Goal: Task Accomplishment & Management: Complete application form

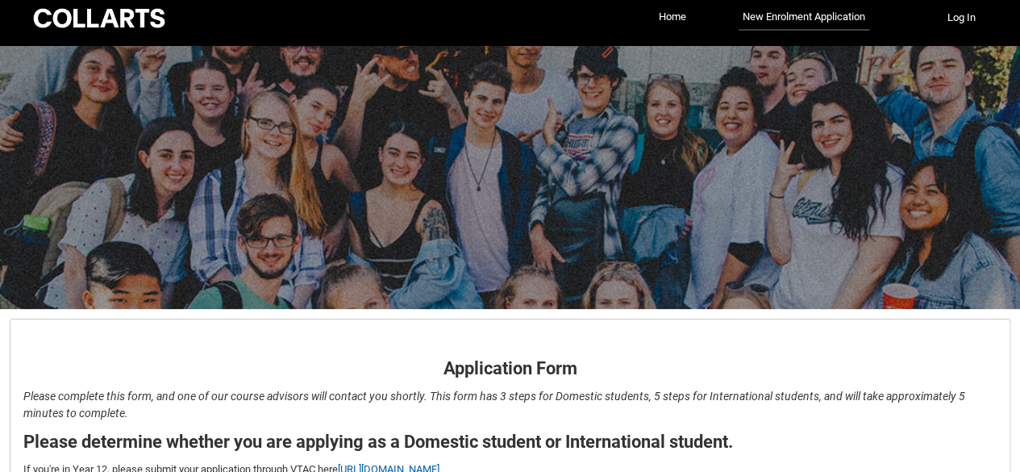
scroll to position [211, 0]
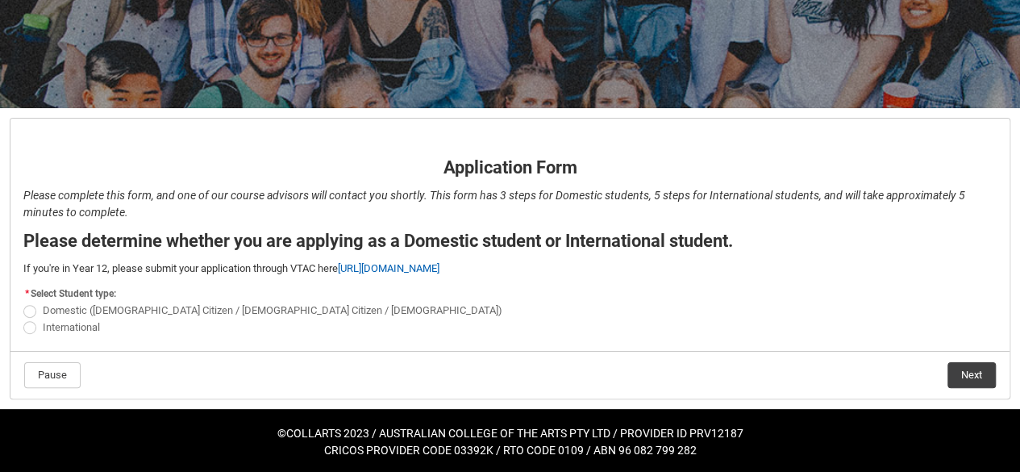
click at [24, 310] on span at bounding box center [29, 311] width 13 height 13
click at [23, 302] on input "Domestic ([DEMOGRAPHIC_DATA] Citizen / [DEMOGRAPHIC_DATA] Citizen / [DEMOGRAPHI…" at bounding box center [23, 302] width 1 height 1
radio input "true"
click at [966, 372] on button "Next" at bounding box center [971, 375] width 48 height 26
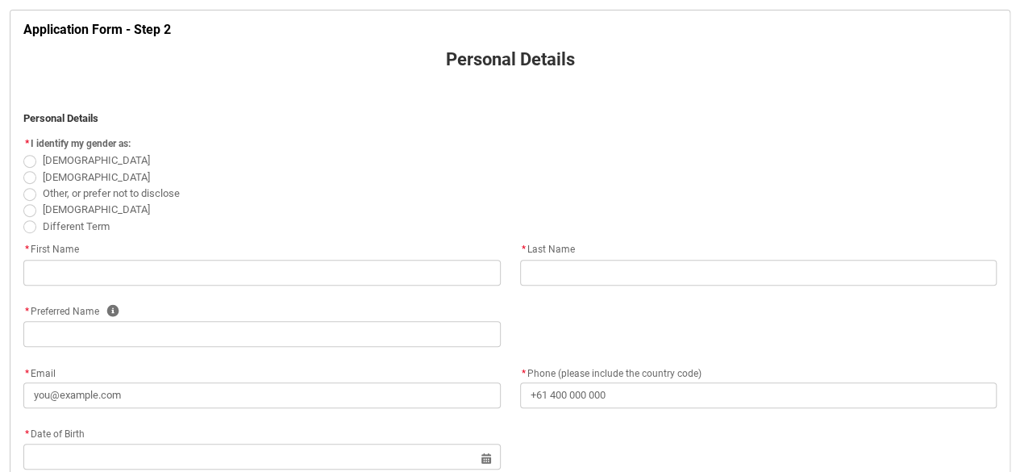
scroll to position [322, 0]
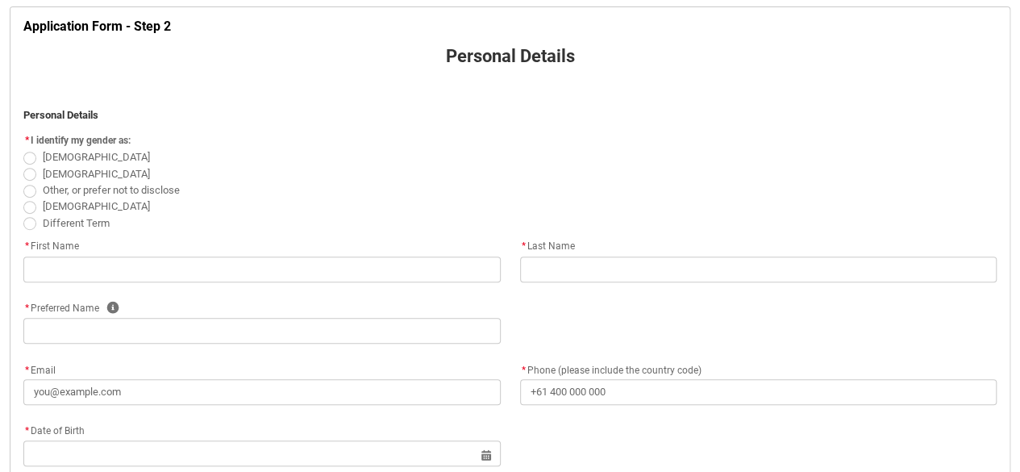
click at [18, 157] on flowruntime-screen-field "* I identify my gender as: [DEMOGRAPHIC_DATA] [DEMOGRAPHIC_DATA] Other, or pref…" at bounding box center [510, 184] width 992 height 108
click at [32, 160] on span at bounding box center [29, 158] width 13 height 13
click at [23, 149] on input "[DEMOGRAPHIC_DATA]" at bounding box center [23, 148] width 1 height 1
radio input "true"
click at [30, 225] on span at bounding box center [29, 223] width 13 height 13
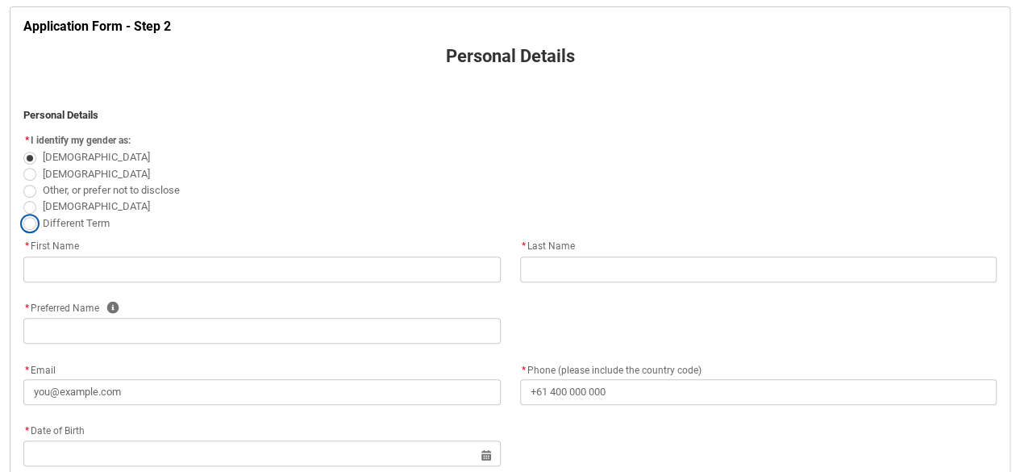
click at [23, 214] on input "Different Term" at bounding box center [23, 214] width 1 height 1
radio input "true"
click at [31, 152] on span at bounding box center [29, 158] width 13 height 13
click at [23, 149] on input "[DEMOGRAPHIC_DATA]" at bounding box center [23, 148] width 1 height 1
radio input "true"
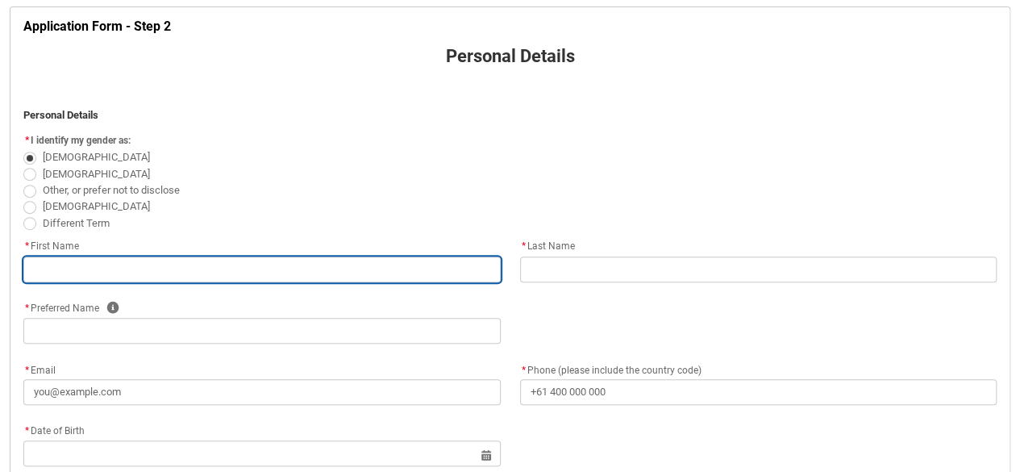
click at [76, 263] on input "text" at bounding box center [261, 269] width 477 height 26
type lightning-primitive-input-simple "a"
type input "a"
type lightning-primitive-input-simple "av"
type input "av"
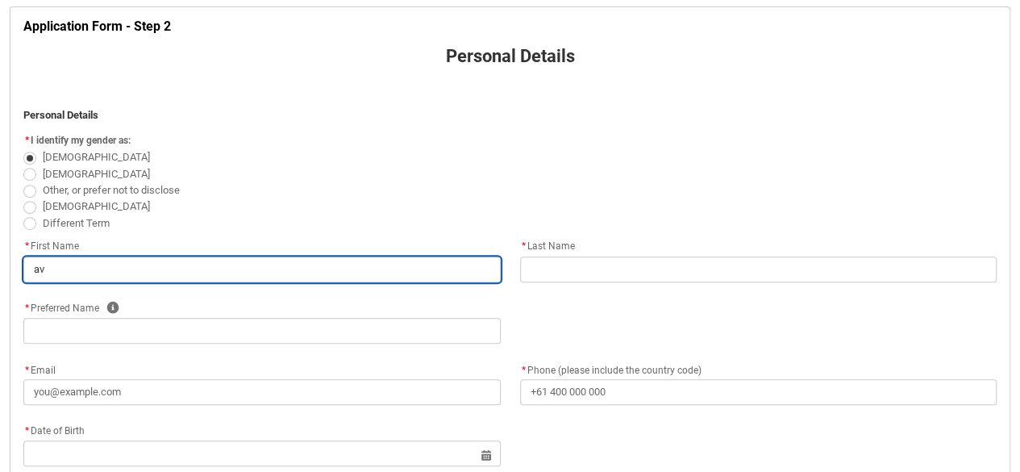
type lightning-primitive-input-simple "ava"
type input "ava"
type lightning-primitive-input-simple "ava"
type input "ava"
type lightning-primitive-input-simple "[PERSON_NAME]"
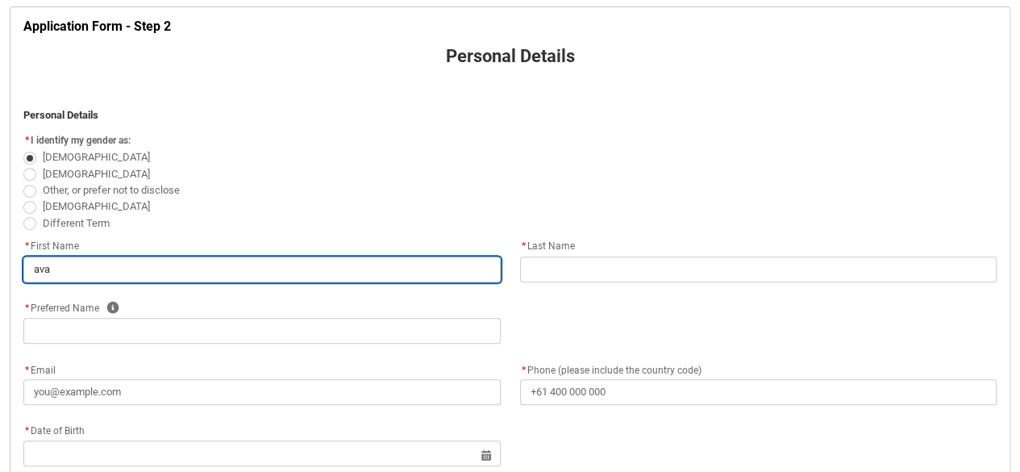
type input "[PERSON_NAME]"
type lightning-primitive-input-simple "ava st"
type input "ava st"
type lightning-primitive-input-simple "ava ste"
type input "ava ste"
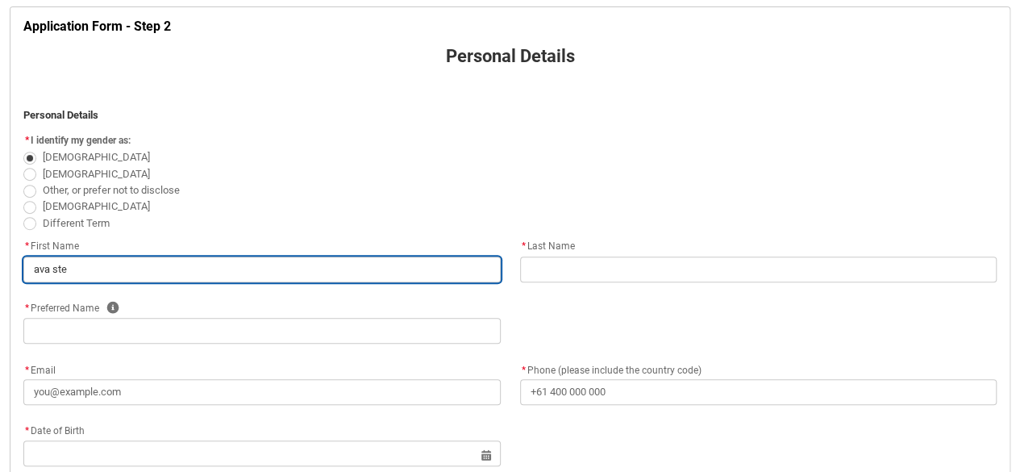
type lightning-primitive-input-simple "ava step"
type input "ava step"
type lightning-primitive-input-simple "[PERSON_NAME]"
type input "[PERSON_NAME]"
type lightning-primitive-input-simple "[PERSON_NAME]"
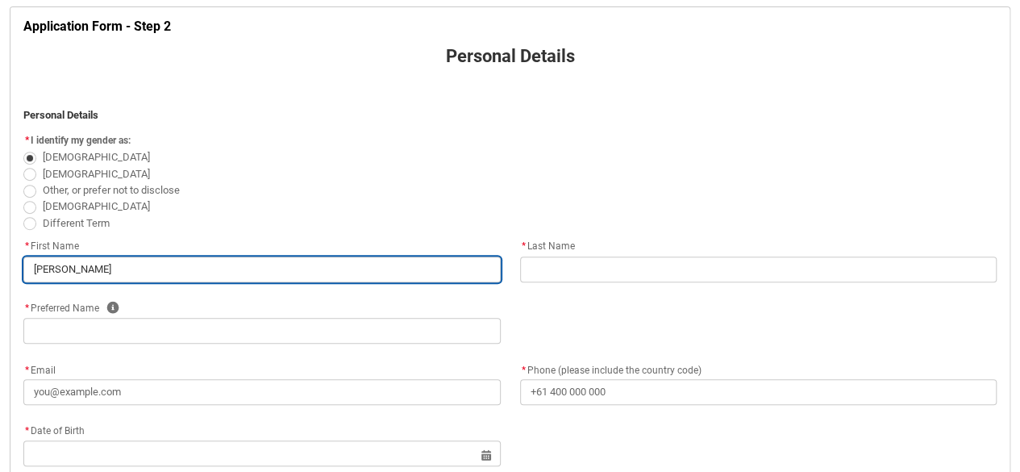
type input "[PERSON_NAME]"
type lightning-primitive-input-simple "[PERSON_NAME]"
type input "[PERSON_NAME]"
type lightning-primitive-input-simple "[PERSON_NAME]"
type input "[PERSON_NAME]"
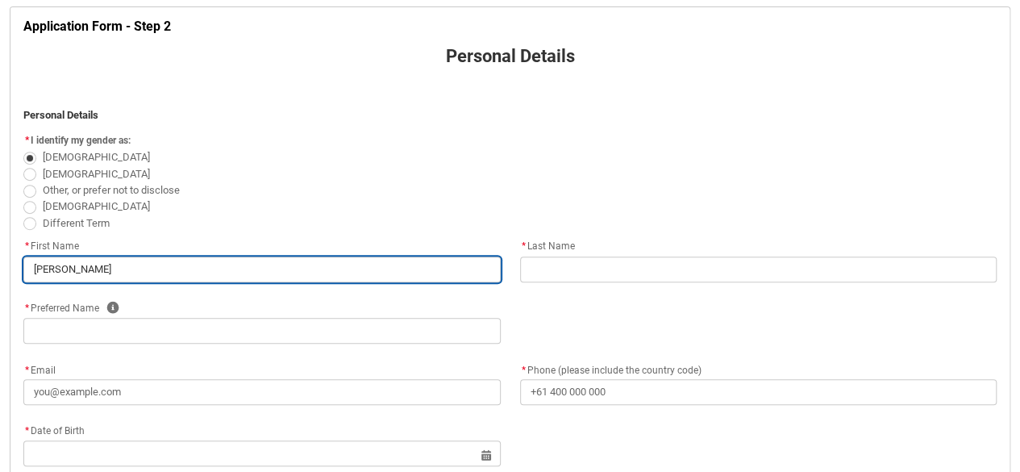
type lightning-primitive-input-simple "[PERSON_NAME]"
type input "[PERSON_NAME]"
type lightning-primitive-input-simple "[PERSON_NAME]"
type input "[PERSON_NAME]"
type lightning-primitive-input-simple "[PERSON_NAME]"
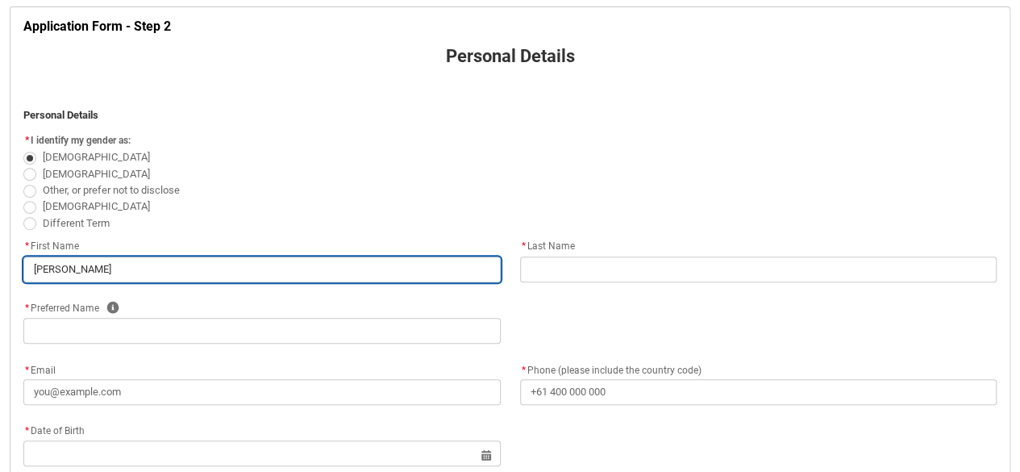
type input "[PERSON_NAME]"
type lightning-primitive-input-simple "[PERSON_NAME]"
type input "[PERSON_NAME]"
type lightning-primitive-input-simple "[PERSON_NAME]"
type input "[PERSON_NAME]"
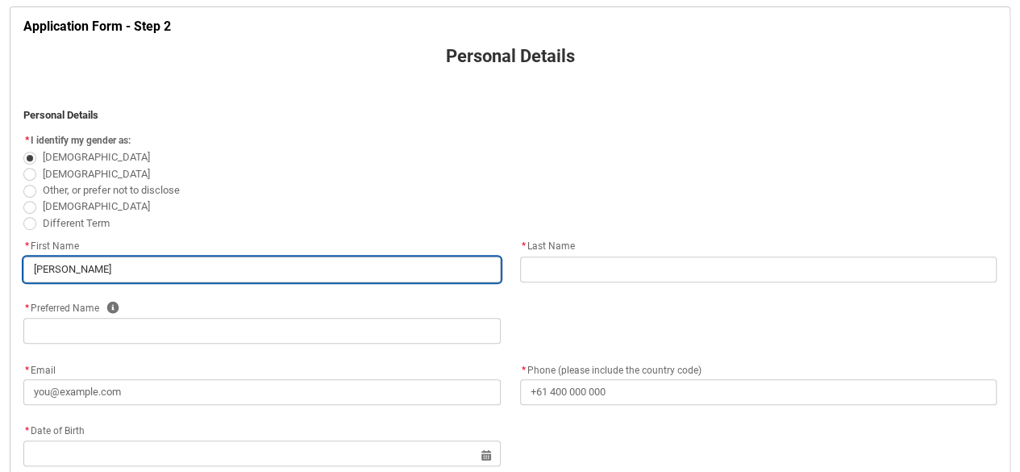
type lightning-primitive-input-simple "[PERSON_NAME]"
type input "[PERSON_NAME]"
type lightning-primitive-input-simple "[PERSON_NAME]"
type input "[PERSON_NAME]"
type lightning-primitive-input-simple "ava step"
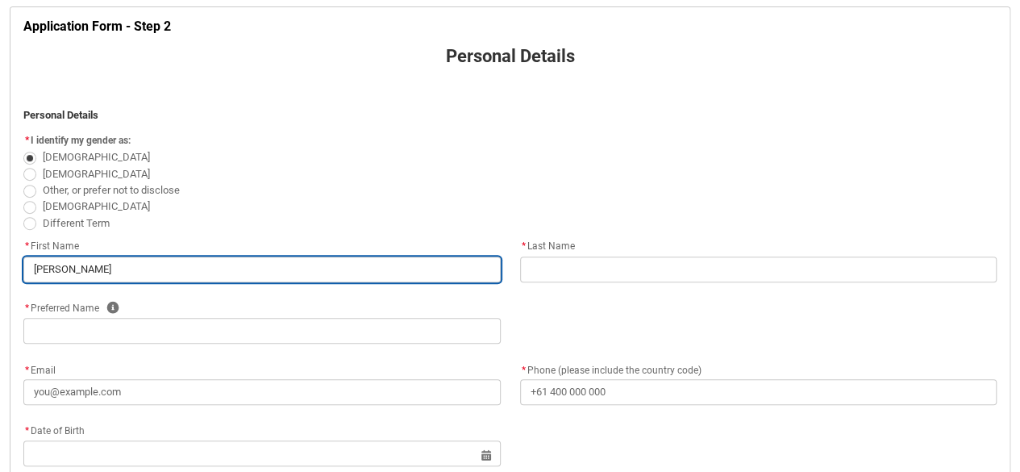
type input "ava step"
type lightning-primitive-input-simple "ava ste"
type input "ava ste"
type lightning-primitive-input-simple "ava st"
type input "ava st"
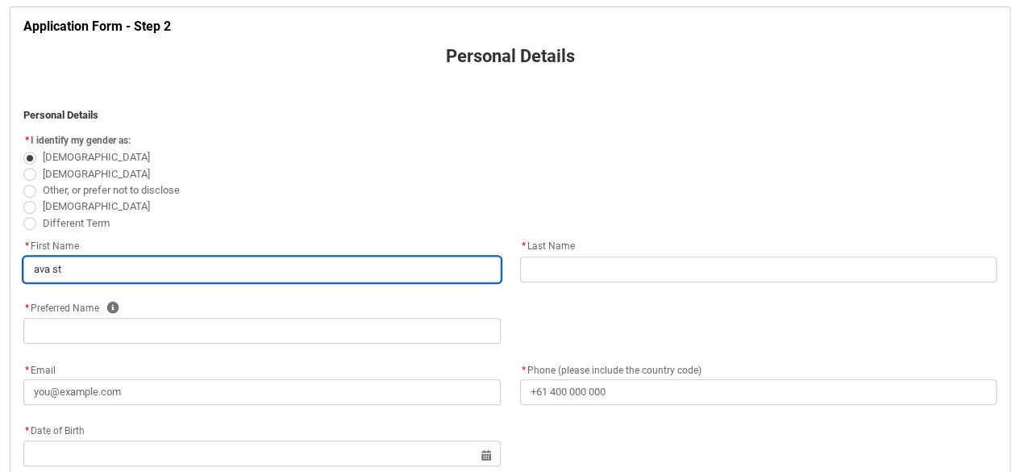
type lightning-primitive-input-simple "[PERSON_NAME]"
type input "[PERSON_NAME]"
type lightning-primitive-input-simple "ava"
type input "ava"
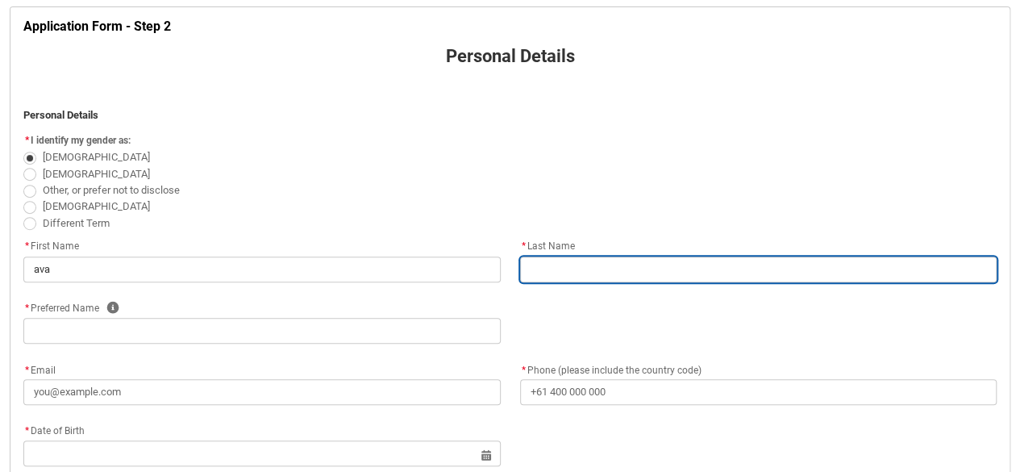
click at [555, 261] on input "text" at bounding box center [758, 269] width 477 height 26
type lightning-primitive-input-simple "s"
type input "s"
type lightning-primitive-input-simple "st"
type input "st"
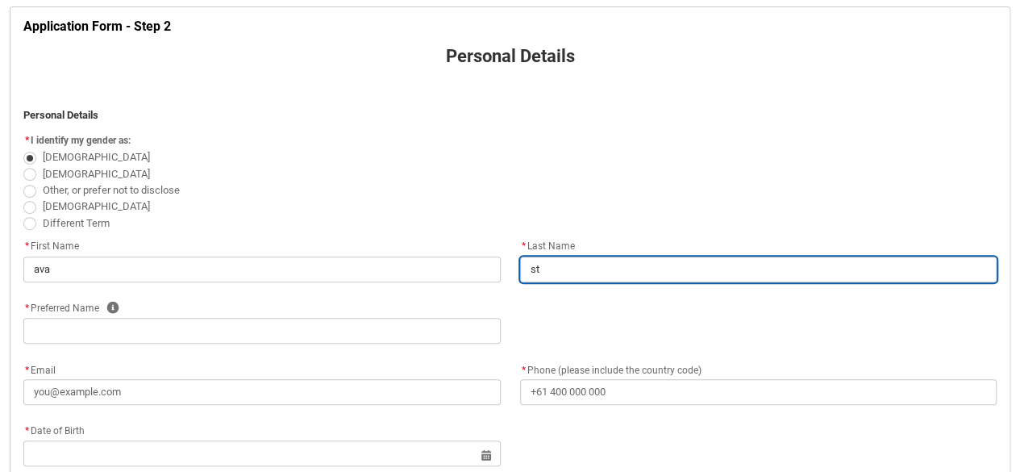
type lightning-primitive-input-simple "ste"
type input "ste"
type lightning-primitive-input-simple "step"
type input "step"
type lightning-primitive-input-simple "steph"
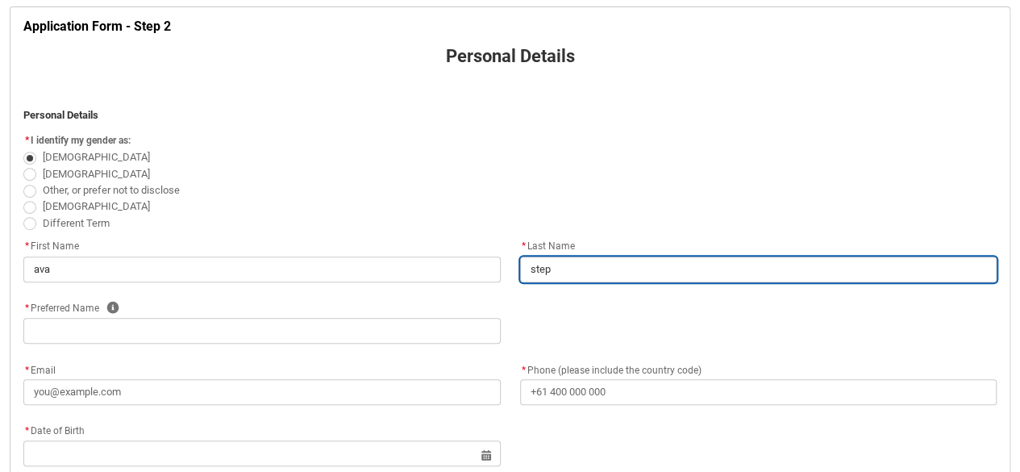
type input "steph"
type lightning-primitive-input-simple "stephe"
type input "stephe"
type lightning-primitive-input-simple "[PERSON_NAME]"
type input "[PERSON_NAME]"
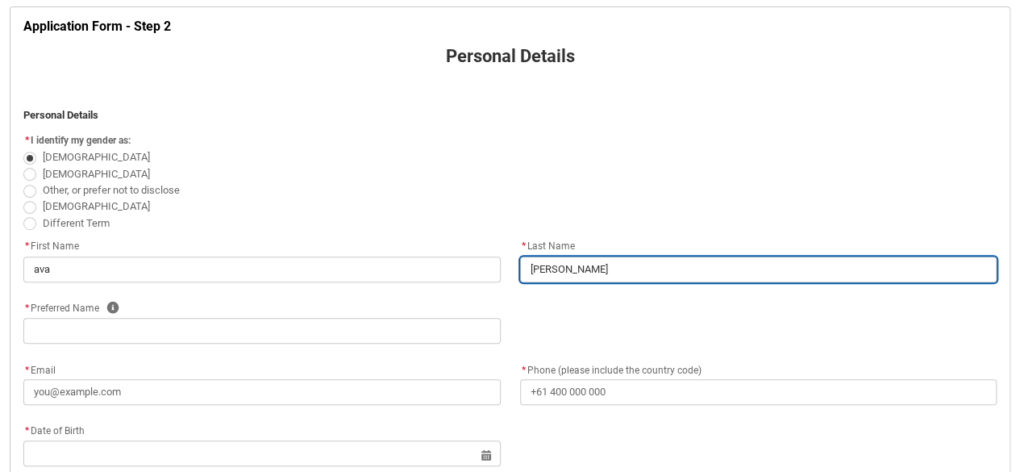
type lightning-primitive-input-simple "[PERSON_NAME]"
type input "[PERSON_NAME]"
type lightning-primitive-input-simple "stephenso"
type input "stephenso"
type lightning-primitive-input-simple "[PERSON_NAME]"
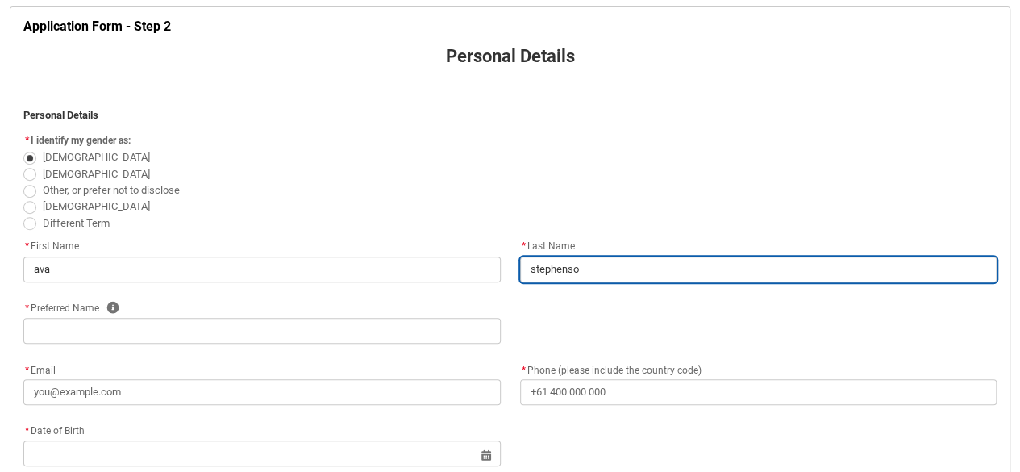
type input "[PERSON_NAME]"
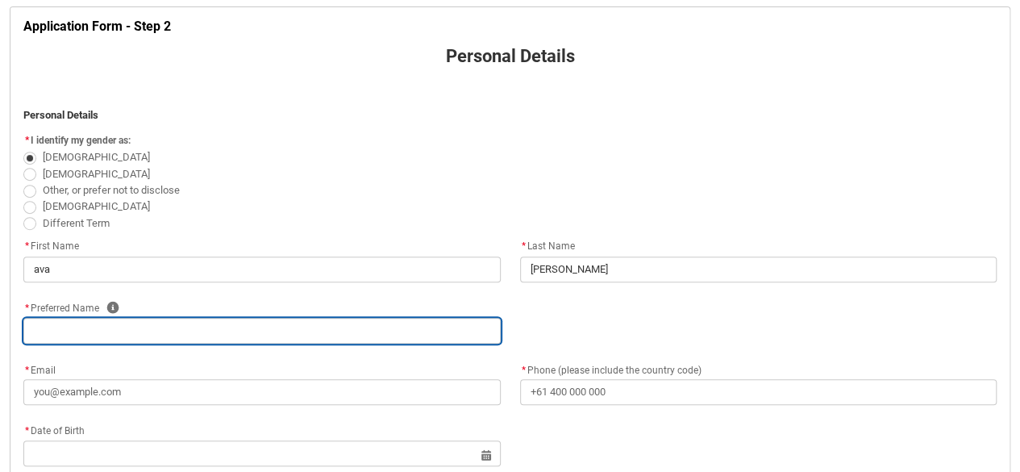
click at [266, 322] on input "text" at bounding box center [261, 331] width 477 height 26
type lightning-primitive-input-simple "a"
type input "a"
type lightning-primitive-input-simple "av"
type input "av"
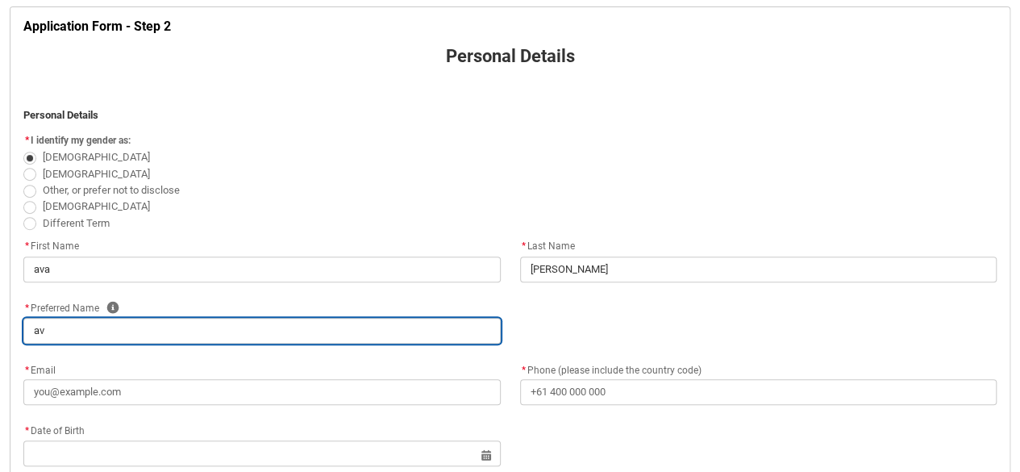
type lightning-primitive-input-simple "ava"
type input "ava"
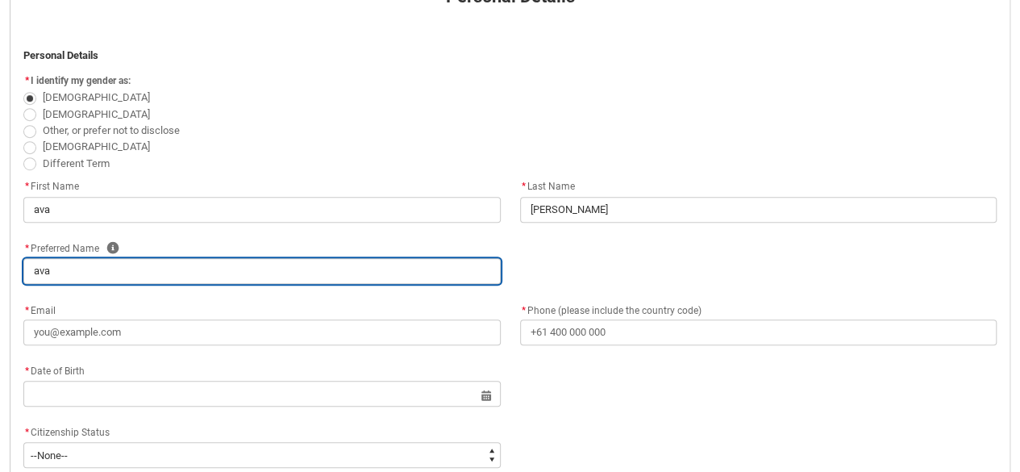
scroll to position [387, 0]
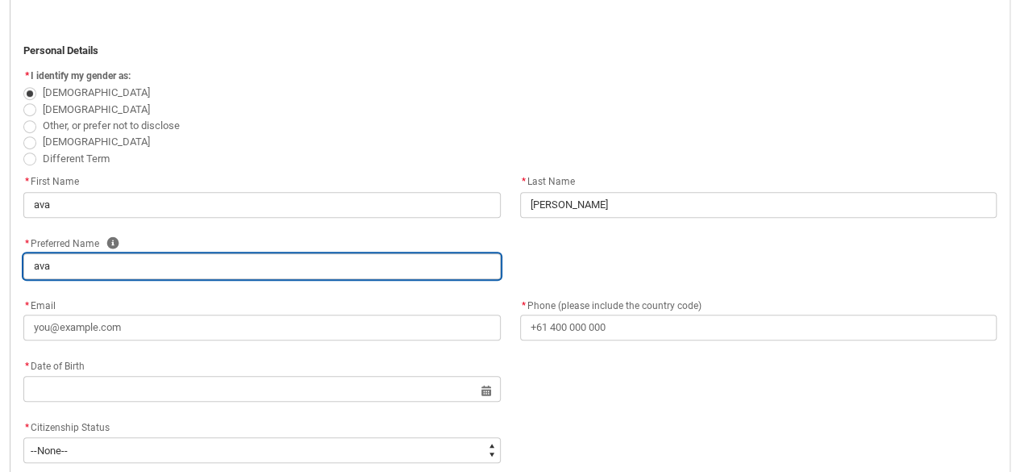
type lightning-primitive-input-simple "av"
type input "av"
type lightning-primitive-input-simple "a"
type input "a"
type lightning-primitive-input-simple "v"
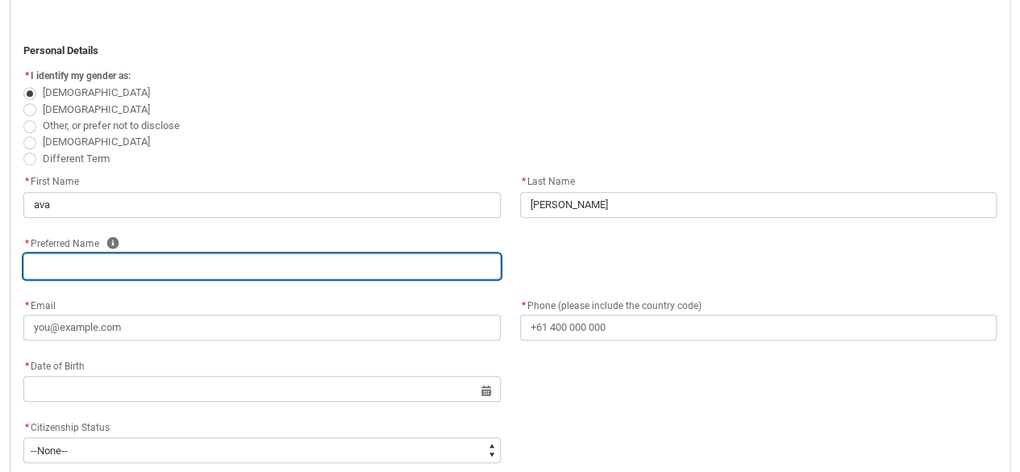
type input "v"
type lightning-primitive-input-simple "a"
type input "a"
type lightning-primitive-input-simple "av"
type input "av"
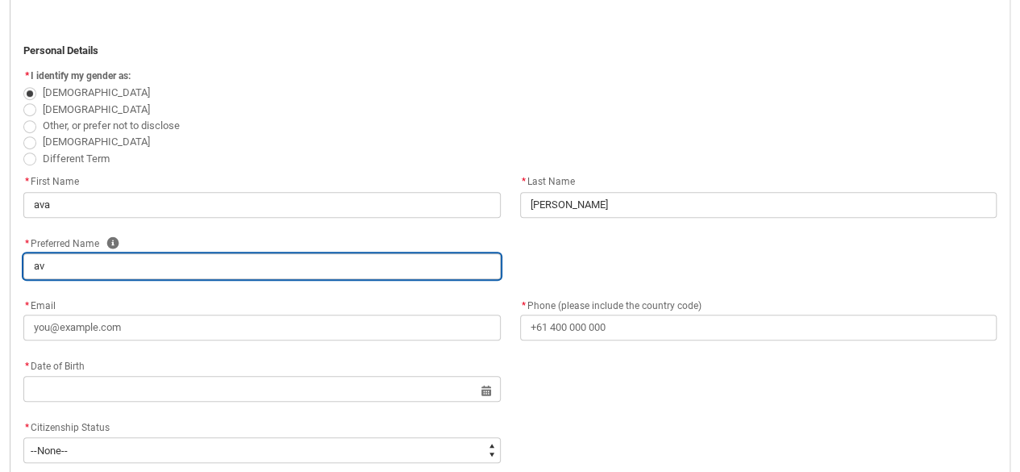
type lightning-primitive-input-simple "ava"
type input "ava"
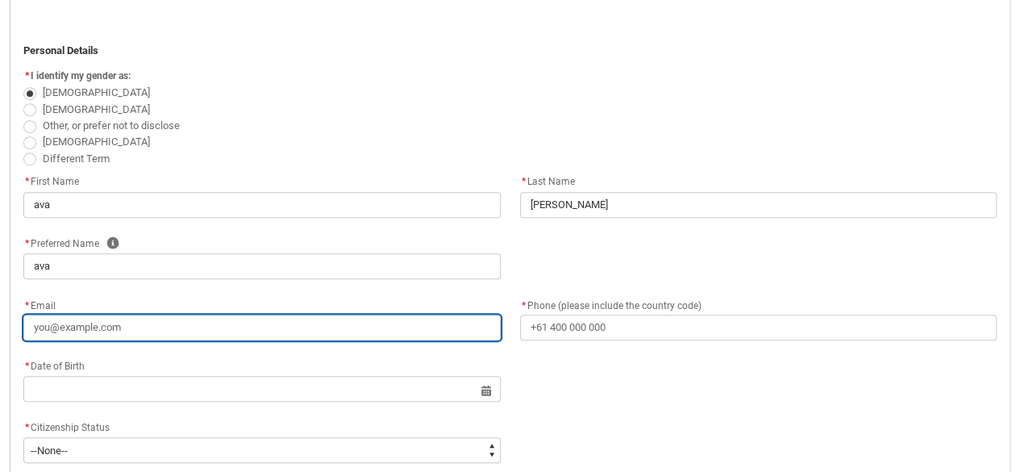
click at [272, 327] on input "* Email" at bounding box center [261, 327] width 477 height 26
type lightning-primitive-input-simple "@"
type input "@"
type lightning-primitive-input-simple "@a"
type input "@a"
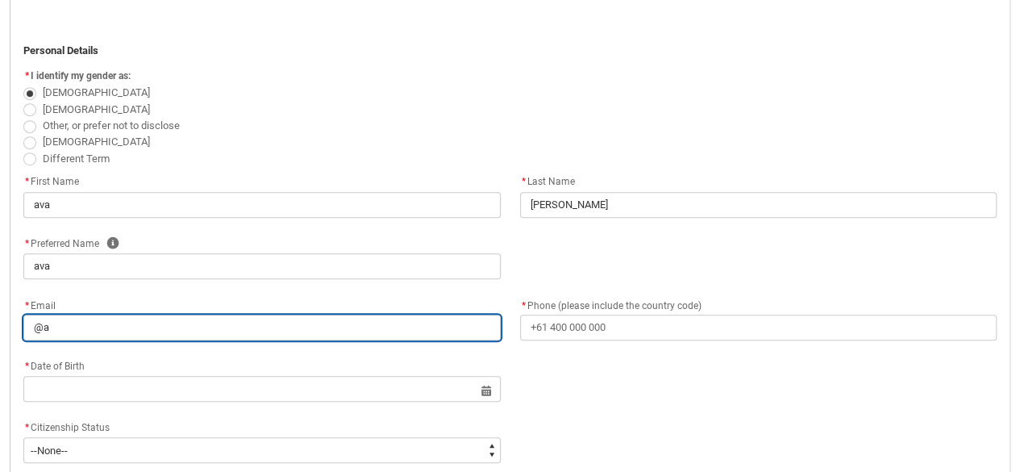
type lightning-primitive-input-simple "@av"
type input "@av"
type lightning-primitive-input-simple "@ava"
type input "@ava"
type lightning-primitive-input-simple "@avam"
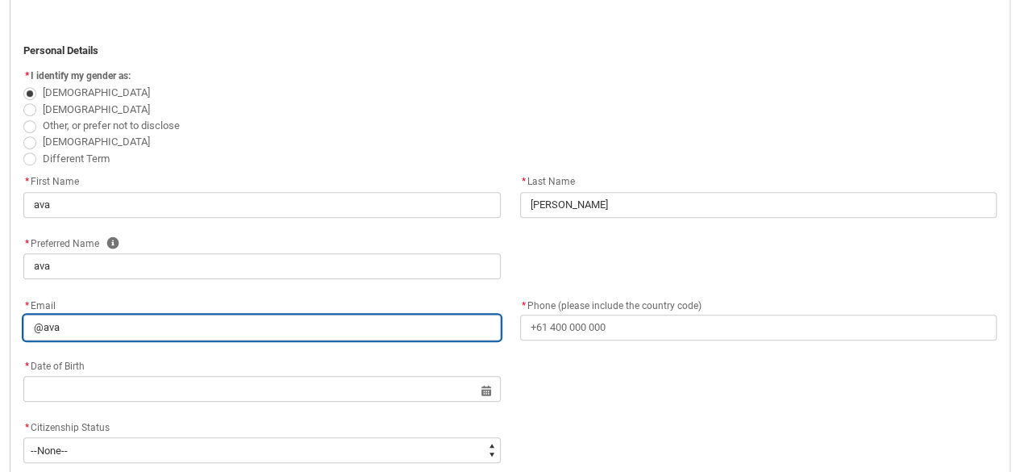
type input "@avam"
type lightning-primitive-input-simple "@avama"
type input "@avama"
type lightning-primitive-input-simple "@avamae"
type input "@avamae"
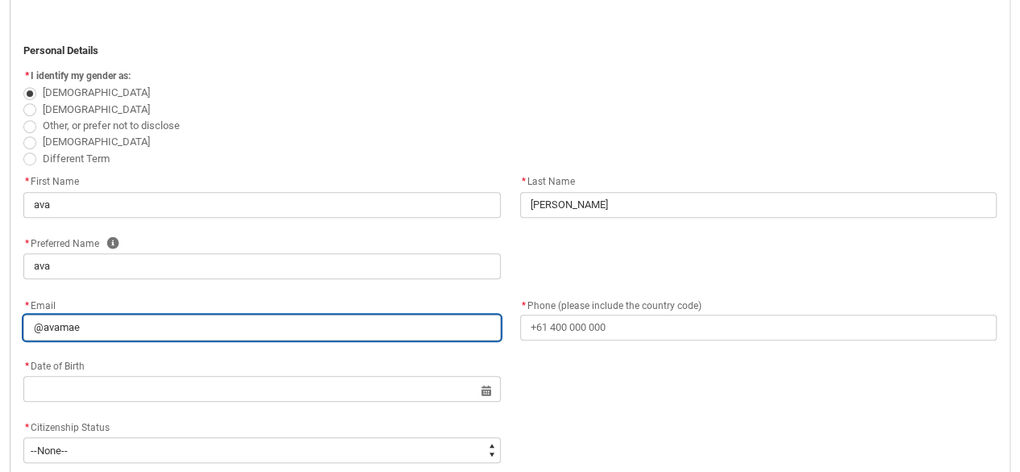
type lightning-primitive-input-simple "@avamae2"
type input "@avamae2"
type lightning-primitive-input-simple "@avamae29"
type input "@avamae29"
type lightning-primitive-input-simple "@avamae291"
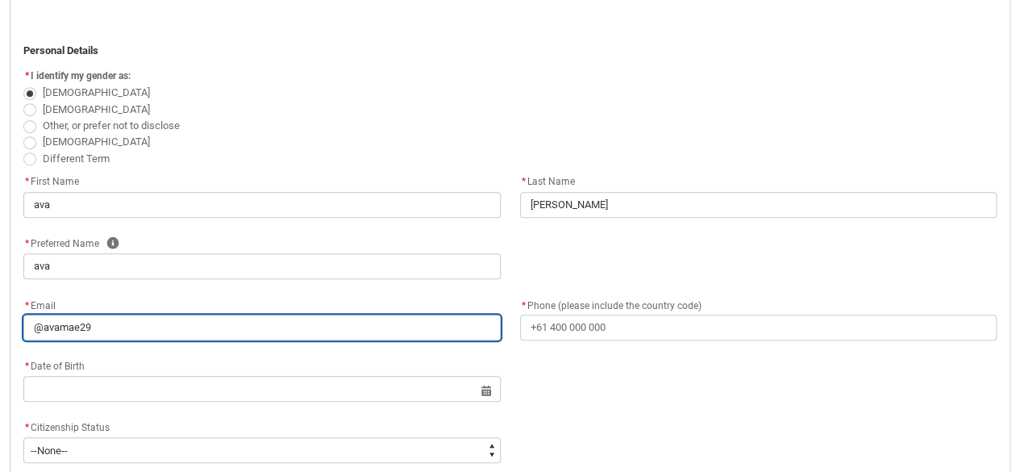
type input "@avamae291"
type lightning-primitive-input-simple "@avamae2912"
type input "@avamae2912"
type lightning-primitive-input-simple "@avamae2912@"
type input "@avamae2912@"
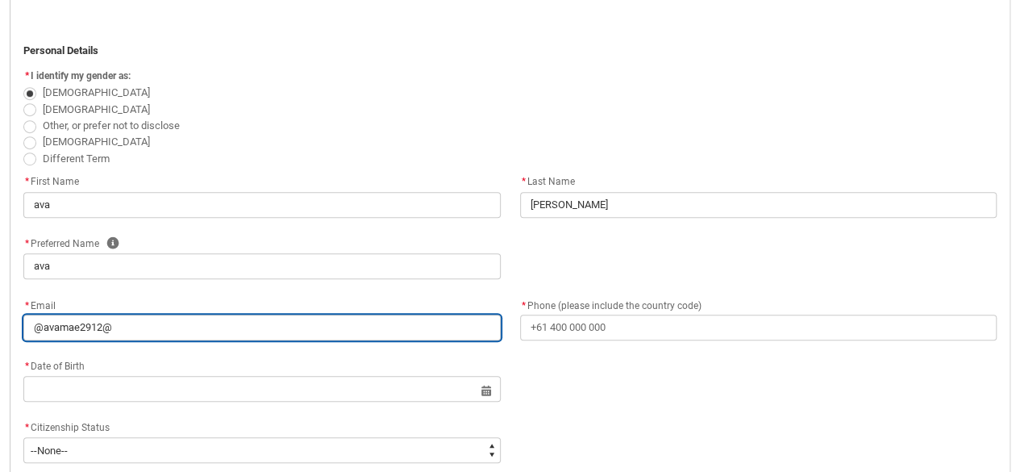
type lightning-primitive-input-simple "@avamae2912@i"
type input "@avamae2912@i"
type lightning-primitive-input-simple "@avamae2912@ic"
type input "@avamae2912@ic"
type lightning-primitive-input-simple "@avamae2912@icl"
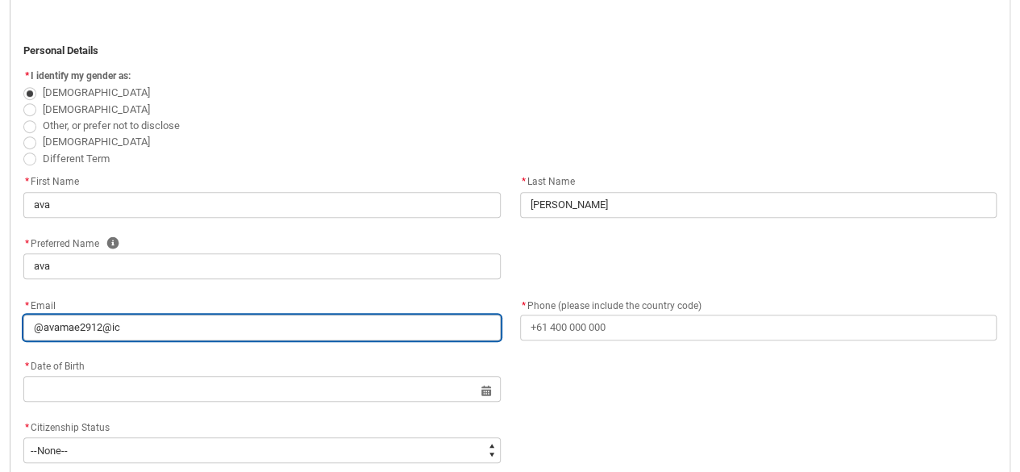
type input "@avamae2912@icl"
type lightning-primitive-input-simple "@avamae2912@iclo"
type input "@avamae2912@iclo"
type lightning-primitive-input-simple "@avamae2912@iclou"
type input "@avamae2912@iclou"
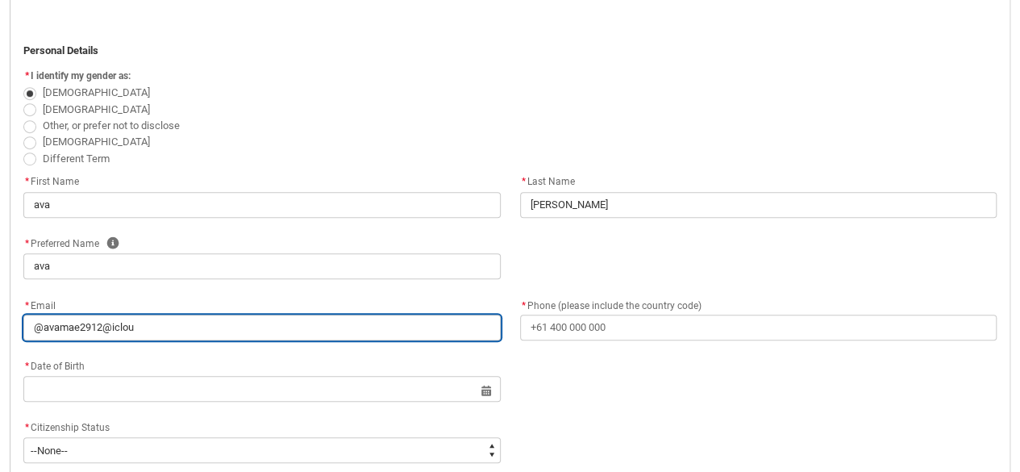
type lightning-primitive-input-simple "@[EMAIL_ADDRESS]"
type input "@[EMAIL_ADDRESS]"
type lightning-primitive-input-simple "@[EMAIL_ADDRESS]."
type input "@[EMAIL_ADDRESS]."
type lightning-primitive-input-simple "@avamae2912@icloud.c"
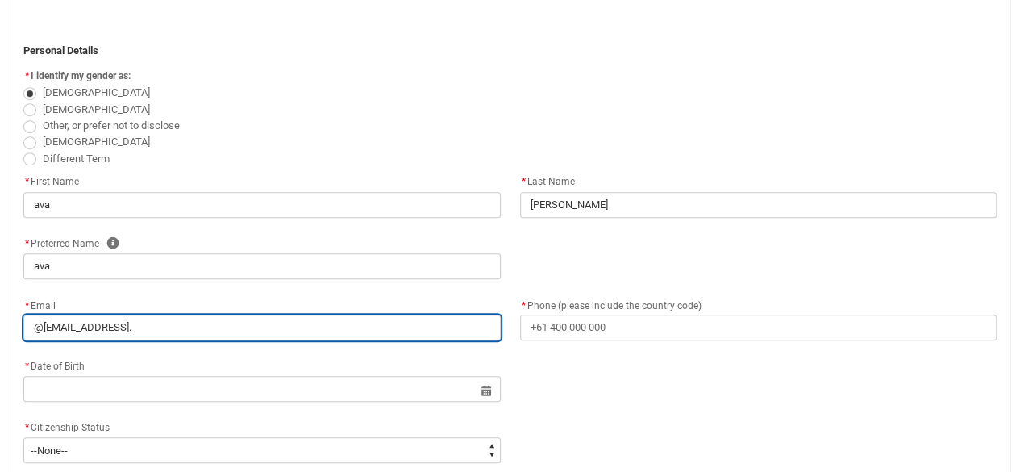
type input "@avamae2912@icloud.c"
type lightning-primitive-input-simple "@[EMAIL_ADDRESS][DOMAIN_NAME]"
type input "@[EMAIL_ADDRESS][DOMAIN_NAME]"
type lightning-primitive-input-simple "@[EMAIL_ADDRESS][DOMAIN_NAME]"
type input "@[EMAIL_ADDRESS][DOMAIN_NAME]"
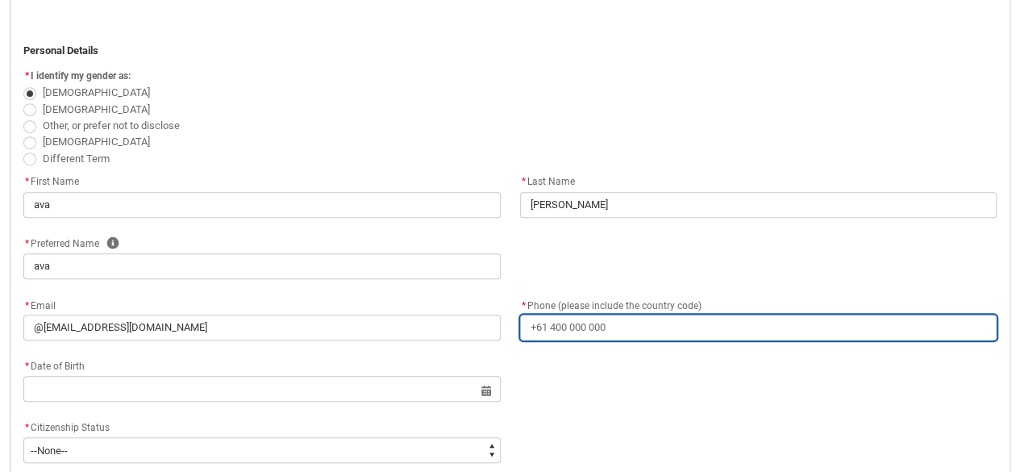
click at [561, 328] on input "* Phone (please include the country code)" at bounding box center [758, 327] width 477 height 26
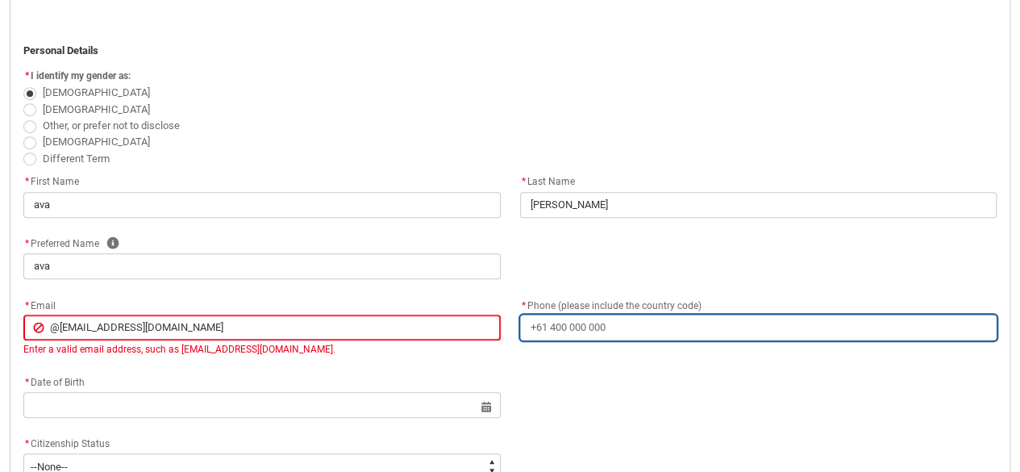
type lightning-primitive-input-simple "6"
type input "6"
type lightning-primitive-input-simple "+"
type input "+"
type lightning-primitive-input-simple "+6"
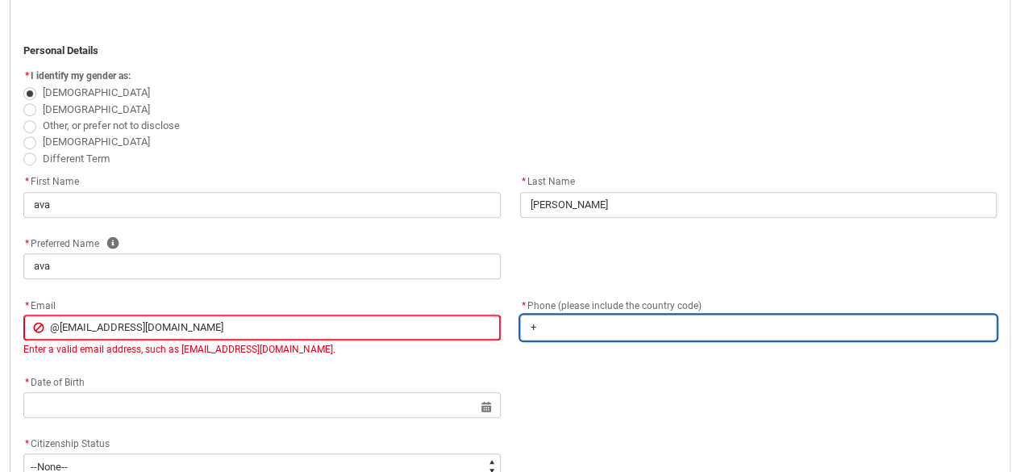
type input "+6"
type lightning-primitive-input-simple "+61"
type input "+61"
type lightning-primitive-input-simple "+61"
type input "+61"
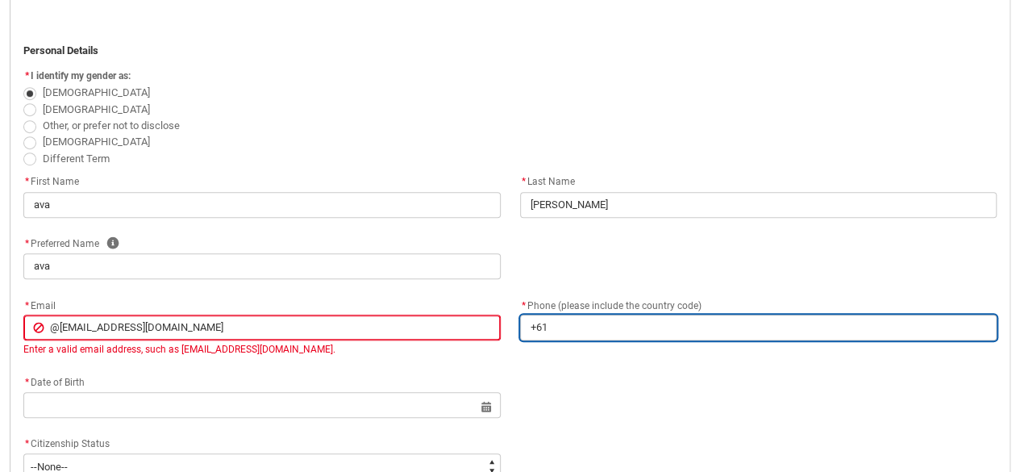
type lightning-primitive-input-simple "+61 4"
type input "+61 4"
type lightning-primitive-input-simple "+61 43"
type input "+61 43"
type lightning-primitive-input-simple "+61 433"
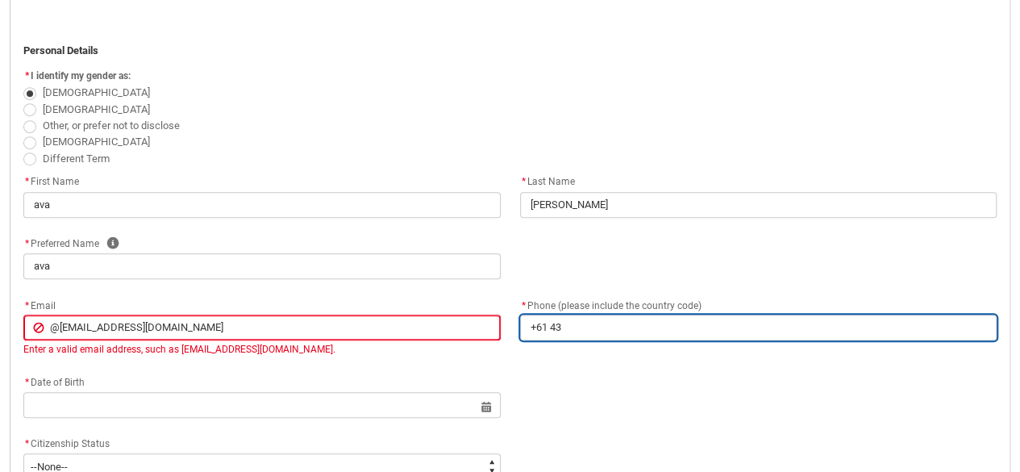
type input "+61 433"
type lightning-primitive-input-simple "+61 4332"
type input "+61 4332"
type lightning-primitive-input-simple "[PHONE_NUMBER]"
type input "[PHONE_NUMBER]"
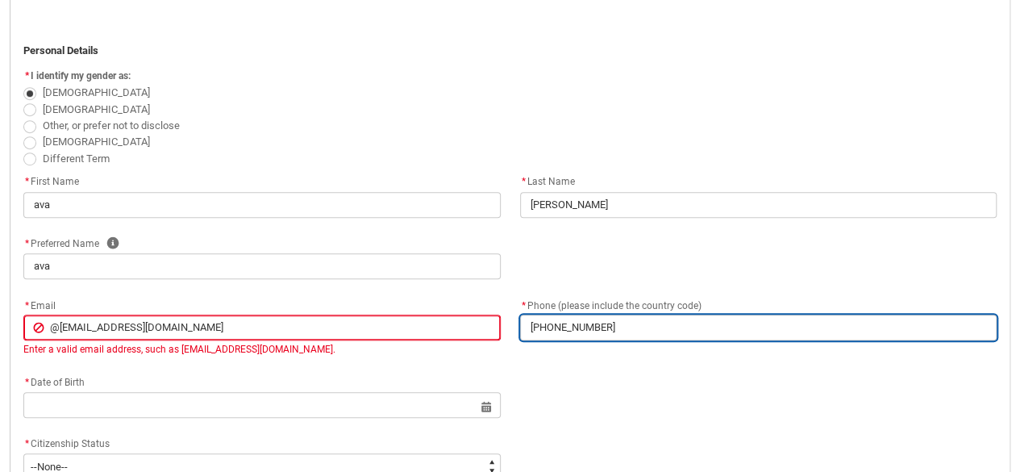
type lightning-primitive-input-simple "[PHONE_NUMBER]"
type input "[PHONE_NUMBER]"
type lightning-primitive-input-simple "[PHONE_NUMBER]"
type input "[PHONE_NUMBER]"
type lightning-primitive-input-simple "[PHONE_NUMBER]"
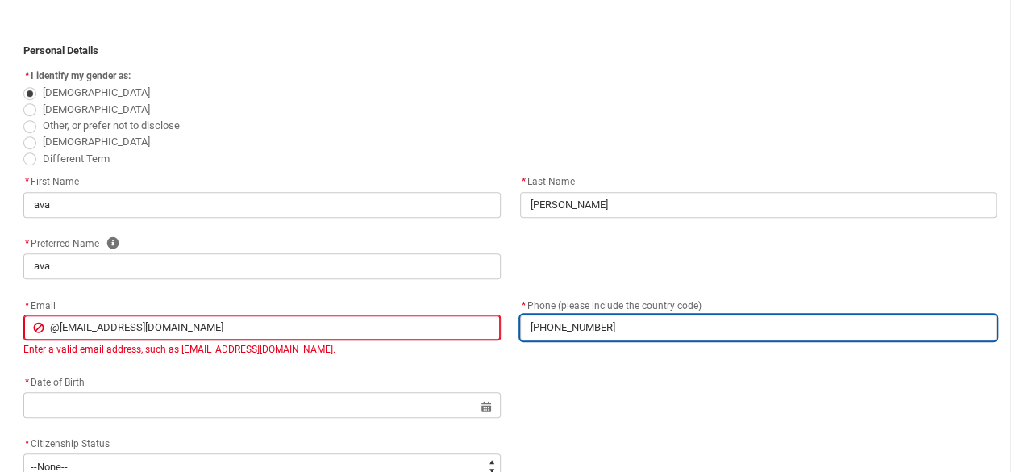
type input "[PHONE_NUMBER]"
type lightning-primitive-input-simple "[PHONE_NUMBER]"
type input "[PHONE_NUMBER]"
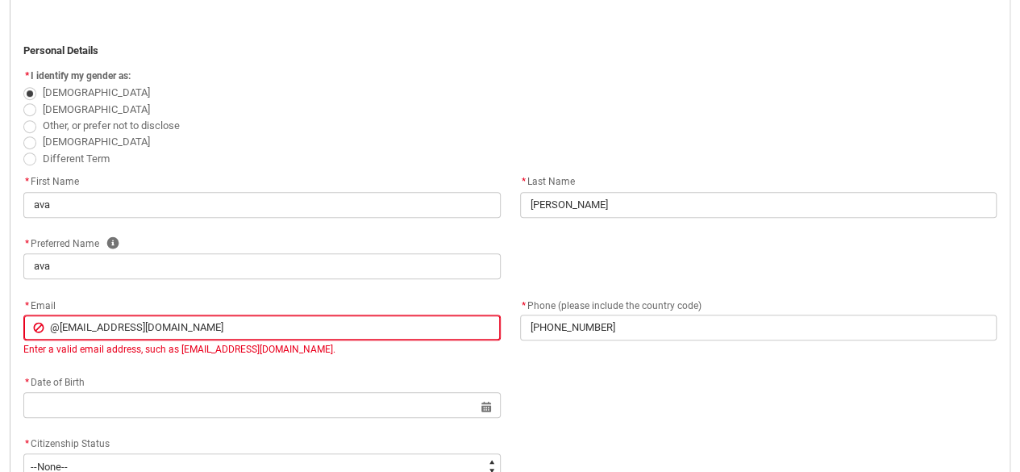
click at [705, 346] on div "* Email @[EMAIL_ADDRESS][DOMAIN_NAME] Email Enter a valid email address, such a…" at bounding box center [510, 333] width 992 height 77
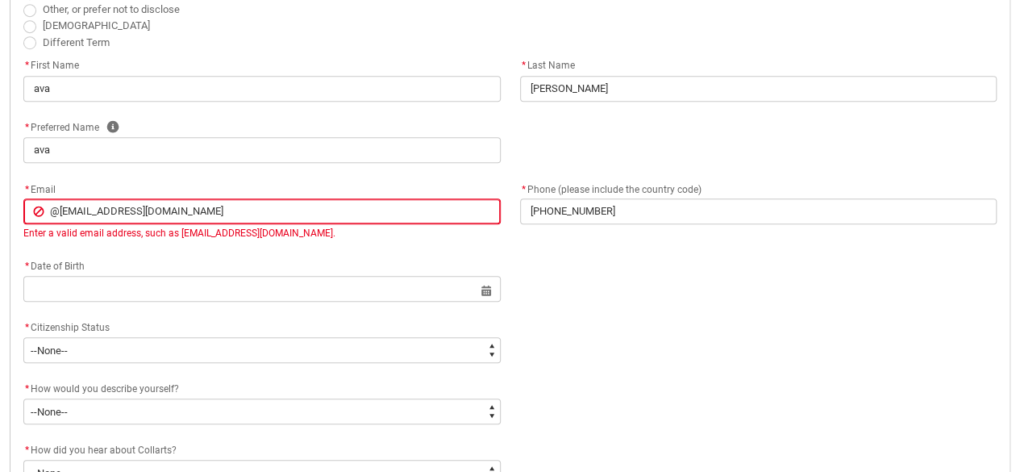
scroll to position [519, 0]
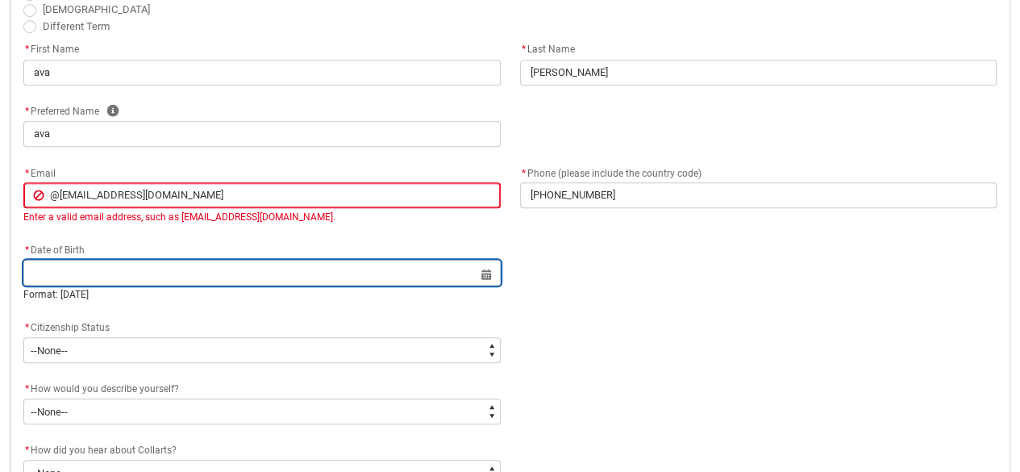
click at [268, 264] on input "text" at bounding box center [261, 273] width 477 height 26
select select "2025"
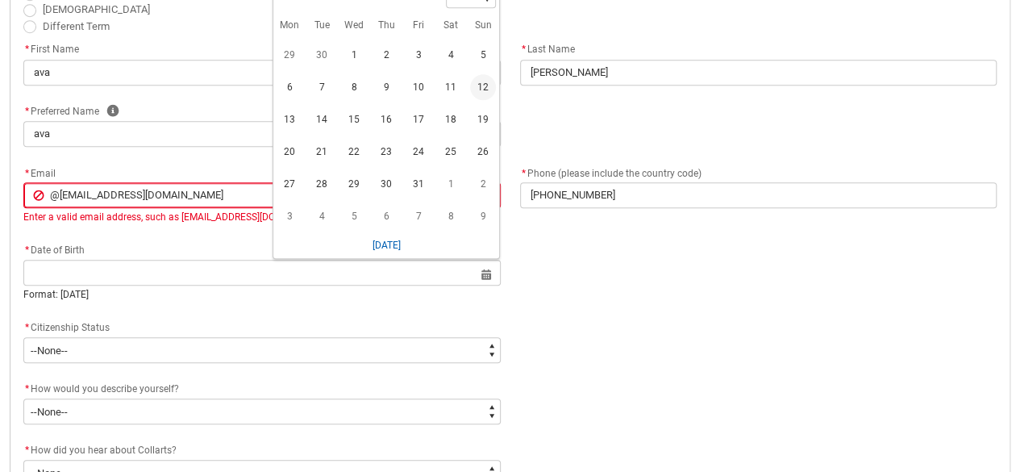
click at [213, 235] on div "* Email @[EMAIL_ADDRESS][DOMAIN_NAME] Email Enter a valid email address, such a…" at bounding box center [510, 201] width 992 height 77
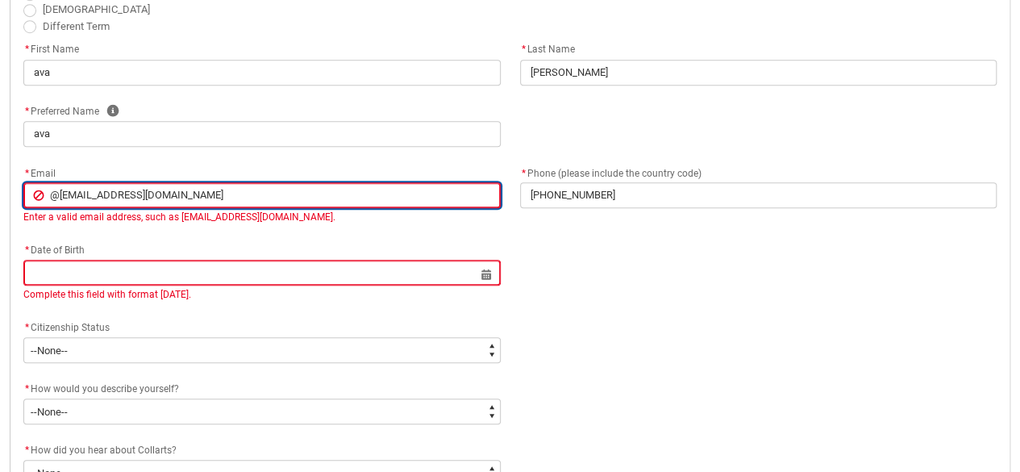
click at [60, 199] on input "@[EMAIL_ADDRESS][DOMAIN_NAME]" at bounding box center [261, 195] width 477 height 26
type lightning-primitive-input-simple "[EMAIL_ADDRESS][DOMAIN_NAME]"
type input "[EMAIL_ADDRESS][DOMAIN_NAME]"
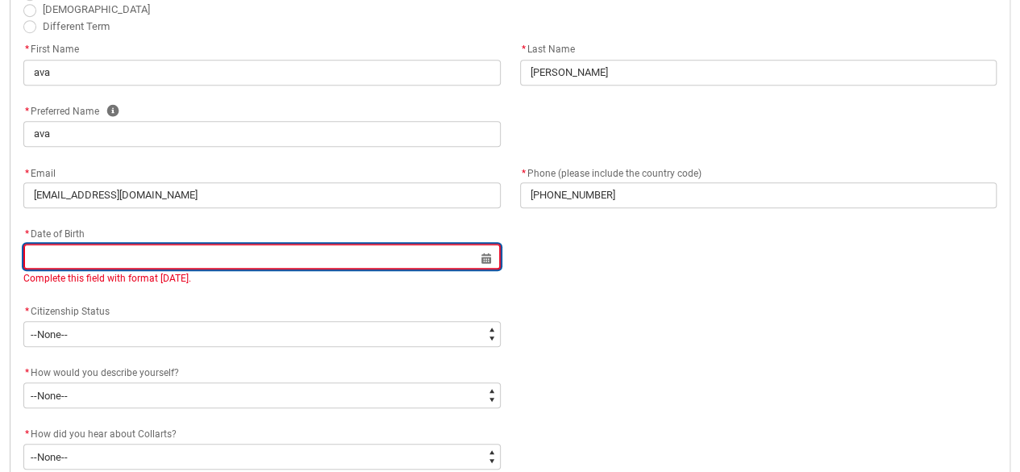
click at [176, 273] on lightning-datepicker "Select a date for Date of Birth Date of Birth Complete this field with format […" at bounding box center [261, 267] width 477 height 35
type input "2"
click at [485, 255] on input "text" at bounding box center [261, 256] width 477 height 26
select select "2025"
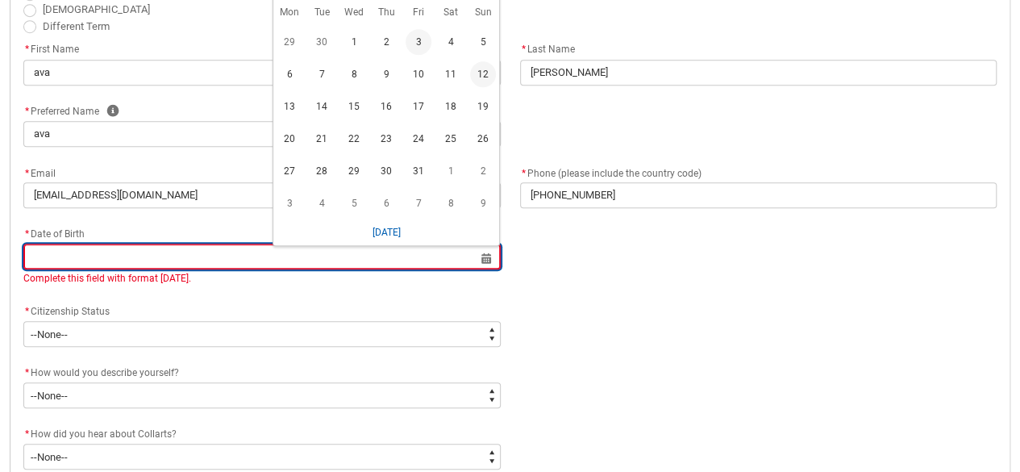
scroll to position [450, 0]
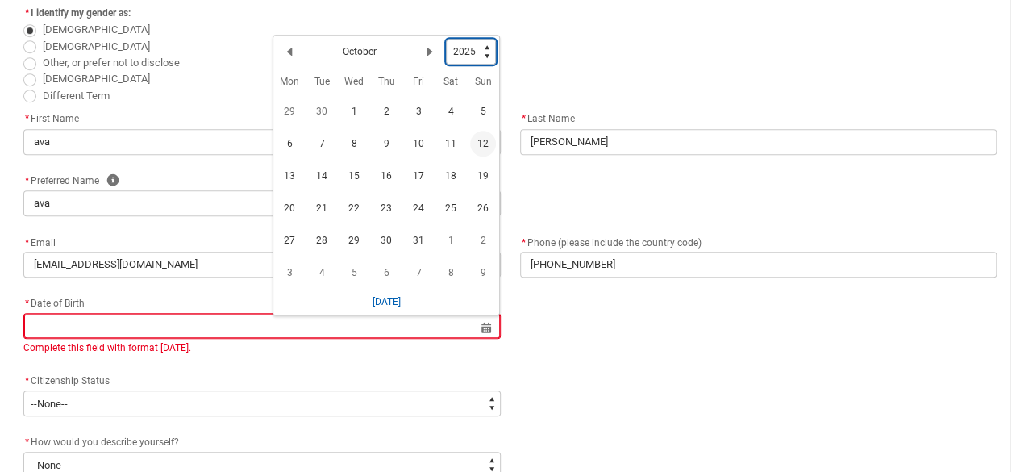
click at [487, 42] on select "1925 1926 1927 1928 1929 1930 1931 1932 1933 1934 1935 1936 1937 1938 1939 1940…" at bounding box center [471, 52] width 50 height 26
type lightning-select "2006"
click at [446, 39] on select "1925 1926 1927 1928 1929 1930 1931 1932 1933 1934 1935 1936 1937 1938 1939 1940…" at bounding box center [471, 52] width 50 height 26
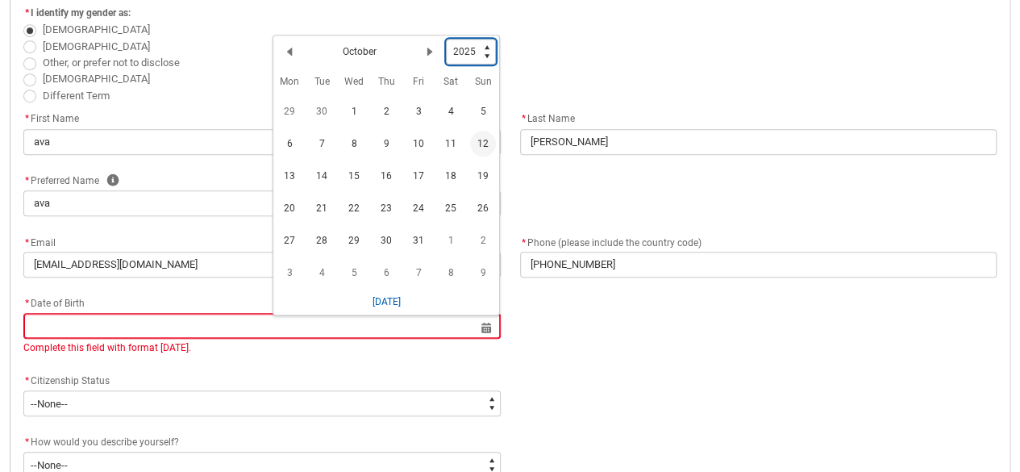
select select "2006"
click at [431, 46] on lightning-primitive-icon "Date picker: October" at bounding box center [429, 51] width 11 height 11
click at [431, 46] on lightning-primitive-icon "Date picker: November" at bounding box center [429, 51] width 11 height 11
click at [420, 240] on span "29" at bounding box center [419, 240] width 26 height 26
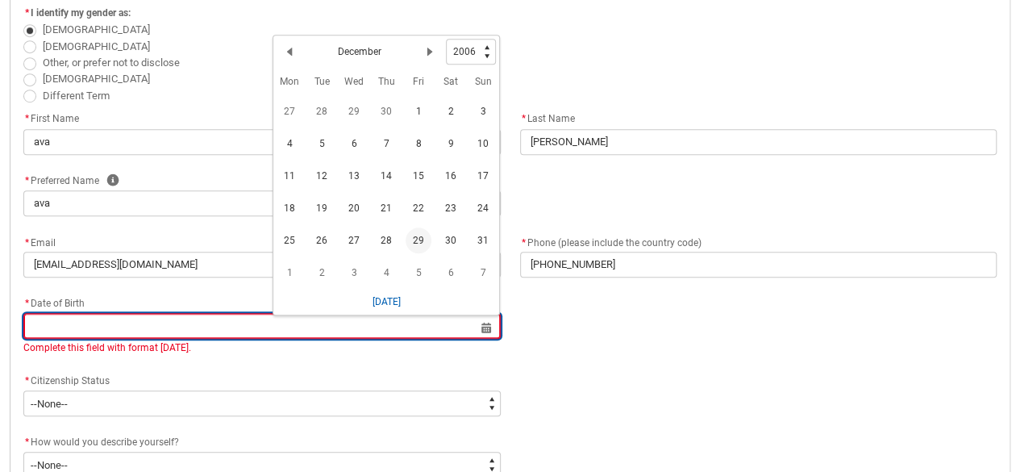
type lightning-datepicker "[DATE]"
type lightning-input "[DATE]"
type input "[DATE]"
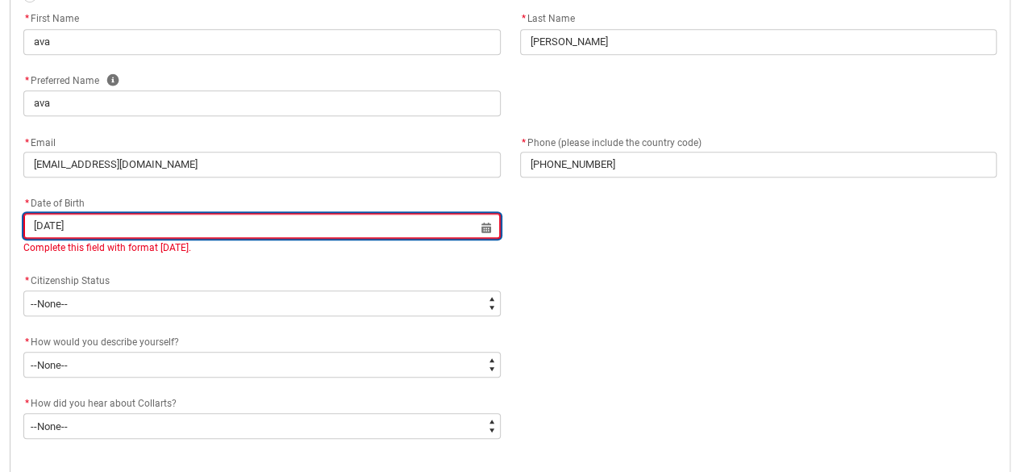
scroll to position [551, 0]
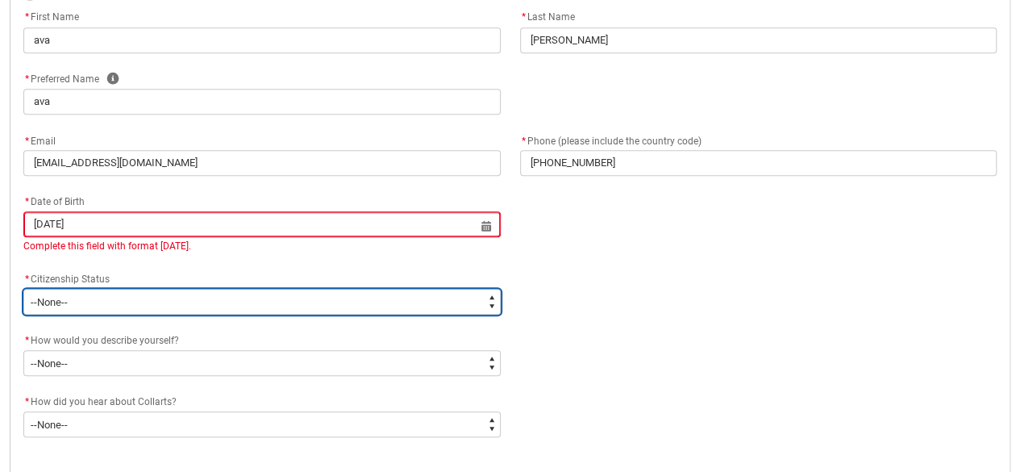
click at [239, 312] on select "--None-- [DEMOGRAPHIC_DATA] Humanitarian Visa [DEMOGRAPHIC_DATA] citizen Other …" at bounding box center [261, 302] width 477 height 26
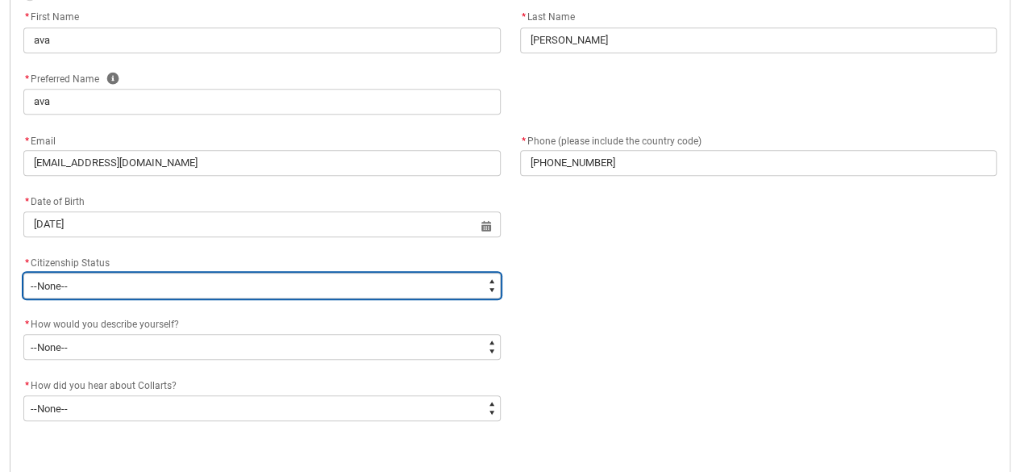
type lightning-select "Citizenship.1"
click at [23, 273] on select "--None-- [DEMOGRAPHIC_DATA] Humanitarian Visa [DEMOGRAPHIC_DATA] citizen Other …" at bounding box center [261, 286] width 477 height 26
select select "Citizenship.1"
click at [211, 277] on select "--None-- [DEMOGRAPHIC_DATA] Humanitarian Visa [DEMOGRAPHIC_DATA] citizen Other …" at bounding box center [261, 286] width 477 height 26
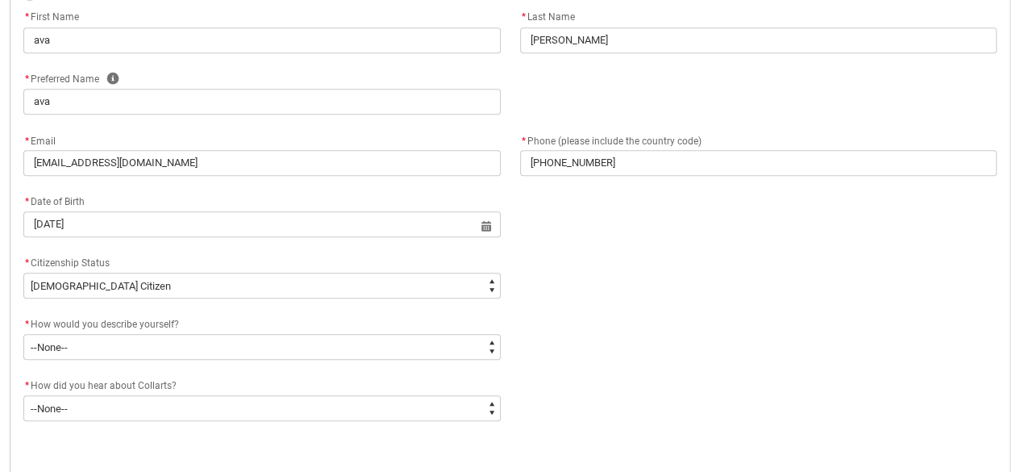
click at [214, 254] on div "* Citizenship Status" at bounding box center [261, 262] width 477 height 19
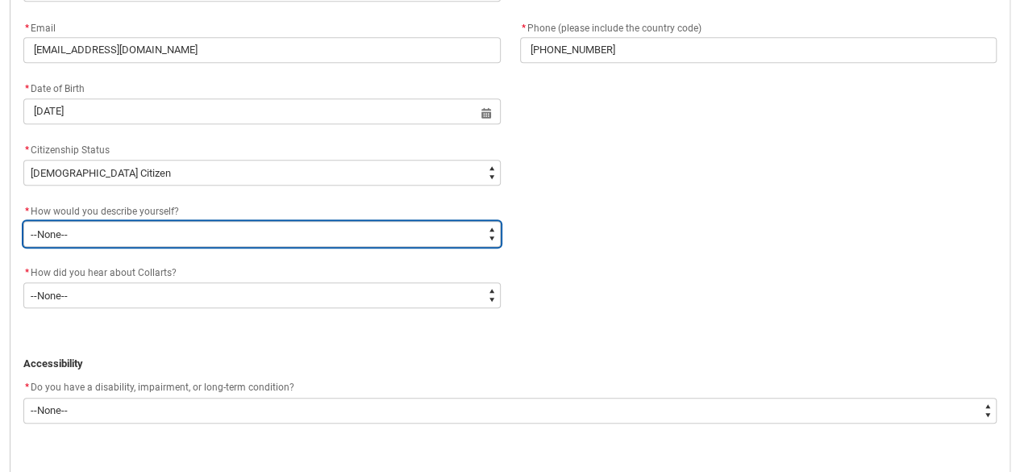
click at [194, 226] on select "--None-- I'm currently in Year 12 and planning what I'll do after school I've c…" at bounding box center [261, 234] width 477 height 26
type lightning-select "HSLC_Domestic_f"
click at [23, 221] on select "--None-- I'm currently in Year 12 and planning what I'll do after school I've c…" at bounding box center [261, 234] width 477 height 26
select select "HSLC_Domestic_f"
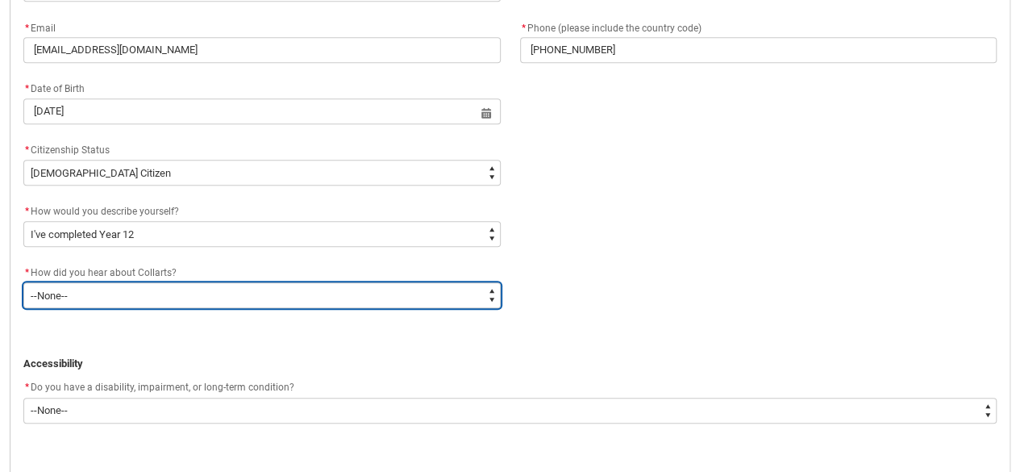
click at [211, 293] on select "--None-- Advertising - Facebook Advertising - Google Advertising - Instagram Ad…" at bounding box center [261, 295] width 477 height 26
type lightning-select "Heard_About_Collarts_Picklist.Word of mouth"
click at [23, 282] on select "--None-- Advertising - Facebook Advertising - Google Advertising - Instagram Ad…" at bounding box center [261, 295] width 477 height 26
select select "Heard_About_Collarts_Picklist.Word of mouth"
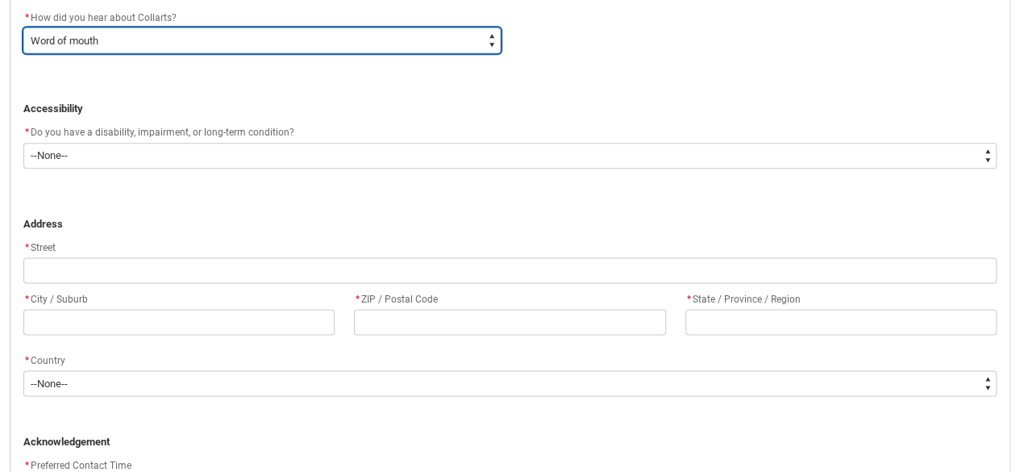
scroll to position [926, 0]
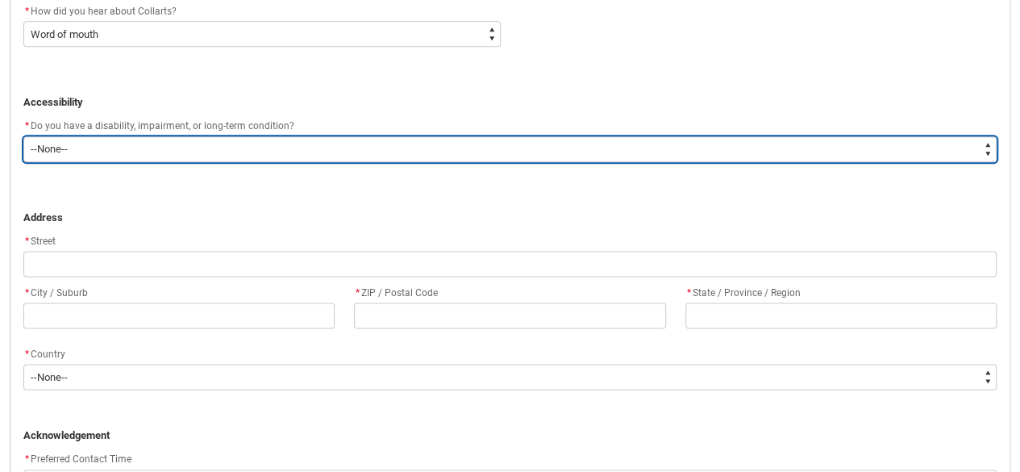
click at [155, 143] on select "--None-- Yes No" at bounding box center [509, 149] width 973 height 26
type lightning-select "No_TextChoice"
click at [23, 136] on select "--None-- Yes No" at bounding box center [509, 149] width 973 height 26
select select "No_TextChoice"
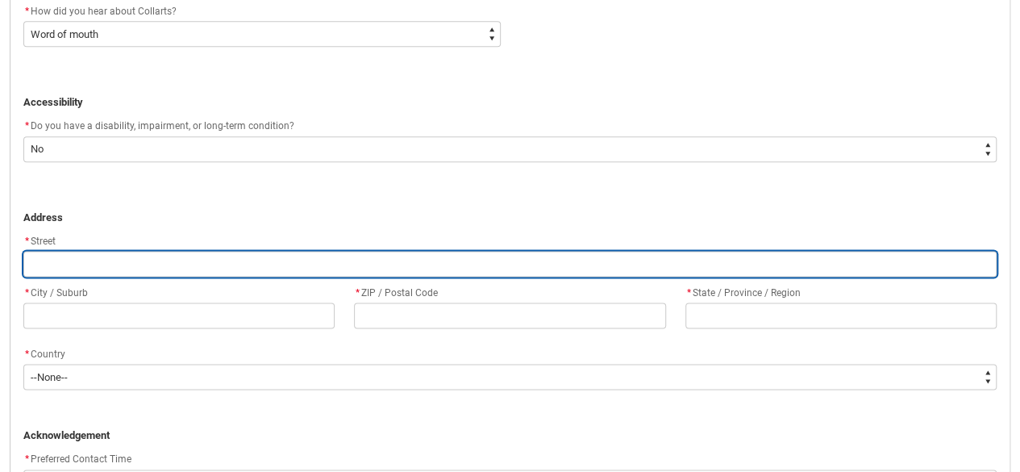
click at [146, 262] on input "text" at bounding box center [509, 264] width 973 height 26
type lightning-primitive-input-simple "c"
type input "c"
type lightning-primitive-input-simple "ca"
type input "ca"
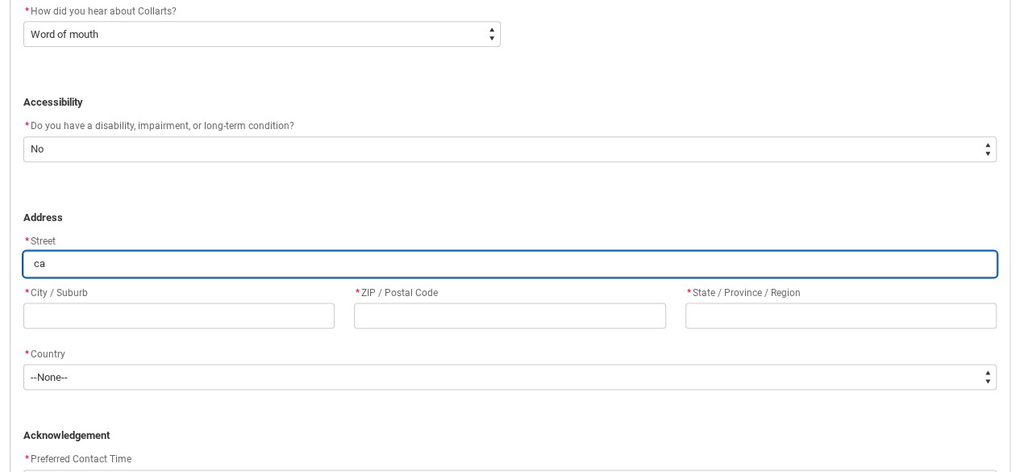
type lightning-primitive-input-simple "cam"
type input "cam"
type lightning-primitive-input-simple "camb"
type input "camb"
type lightning-primitive-input-simple "cambr"
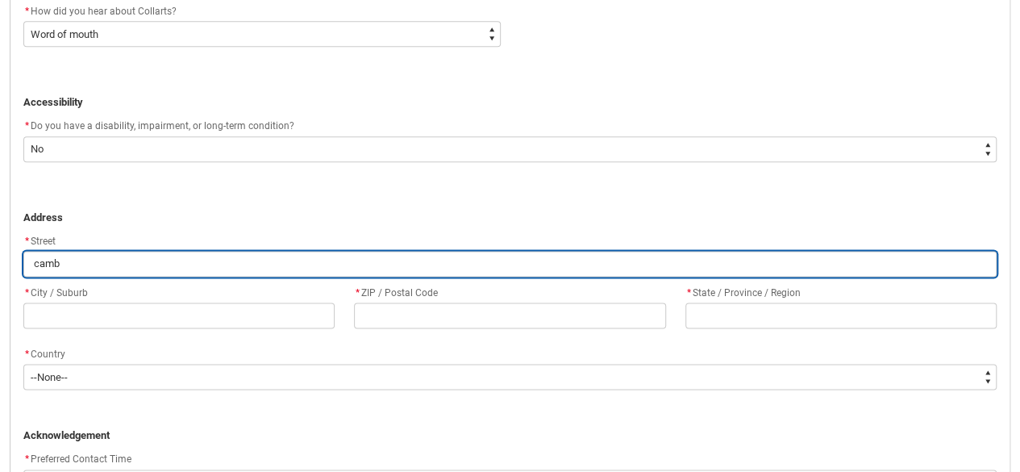
type input "cambr"
type lightning-primitive-input-simple "cambri"
type input "cambri"
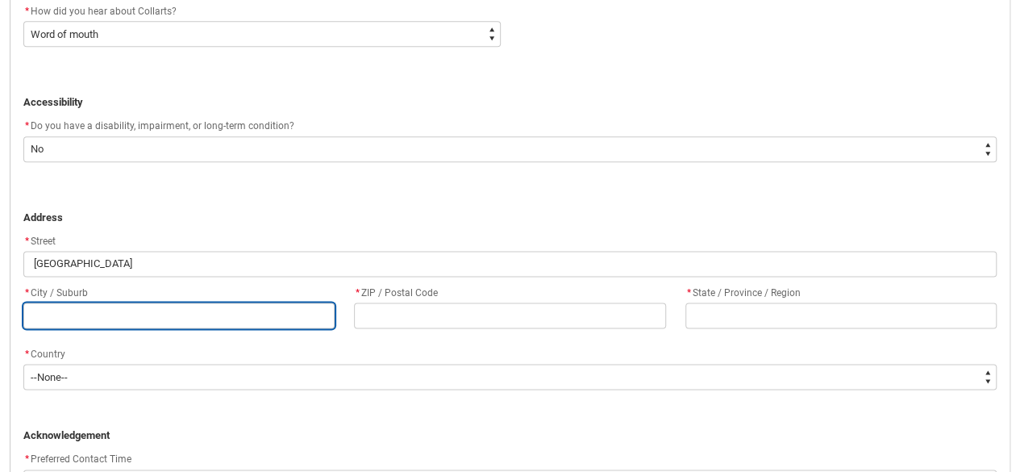
click at [147, 315] on input "text" at bounding box center [178, 315] width 311 height 26
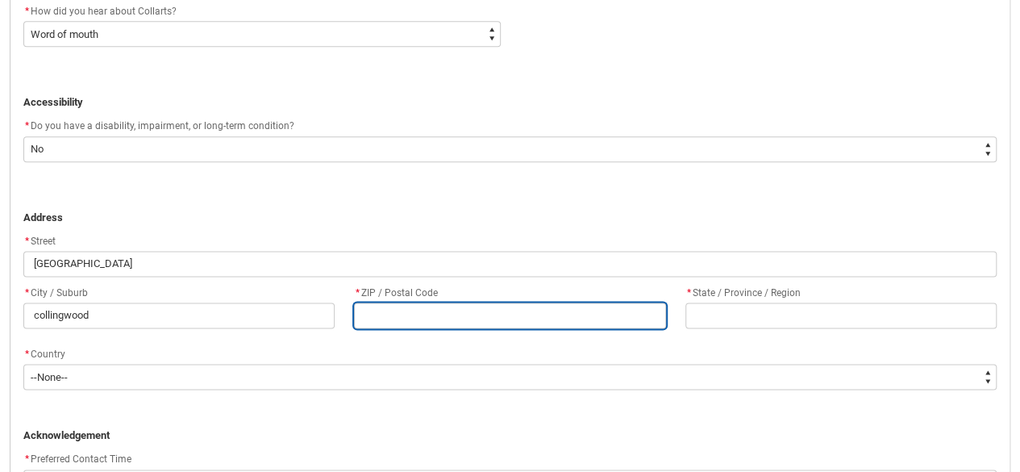
click at [419, 318] on input "text" at bounding box center [509, 315] width 311 height 26
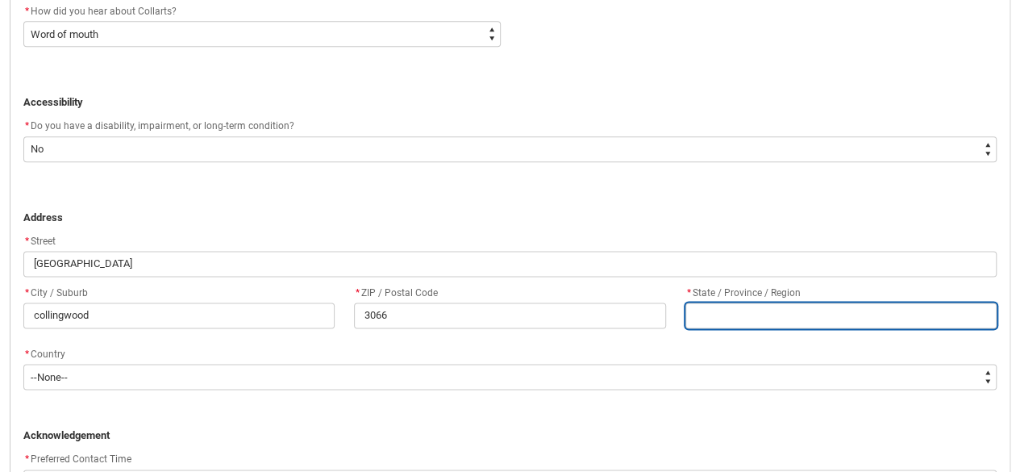
click at [735, 309] on input "text" at bounding box center [840, 315] width 311 height 26
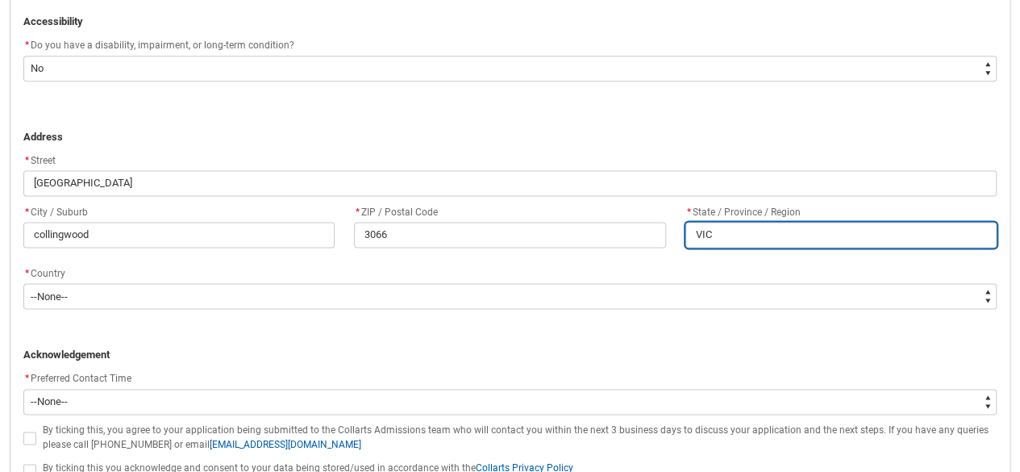
scroll to position [1008, 0]
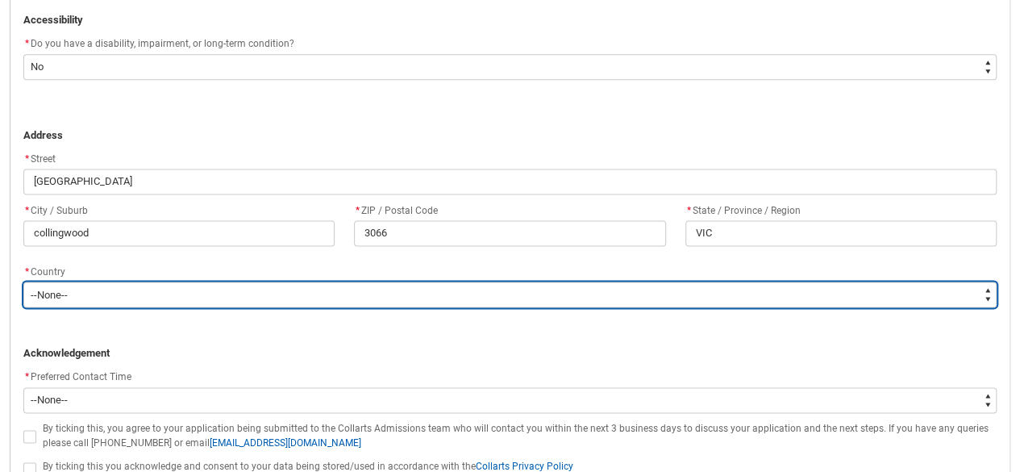
click at [322, 295] on select "--None-- [GEOGRAPHIC_DATA] ([GEOGRAPHIC_DATA]) [GEOGRAPHIC_DATA] [GEOGRAPHIC_DA…" at bounding box center [509, 294] width 973 height 26
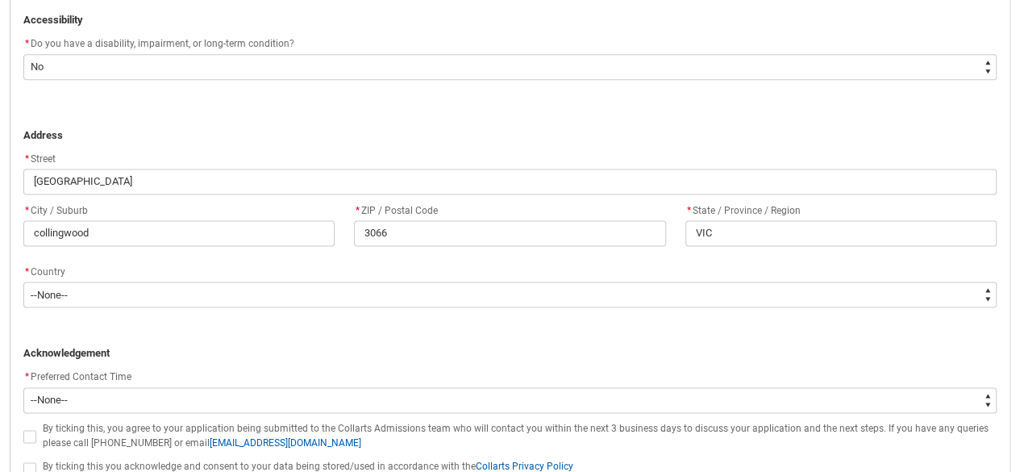
click at [245, 341] on p at bounding box center [509, 338] width 973 height 16
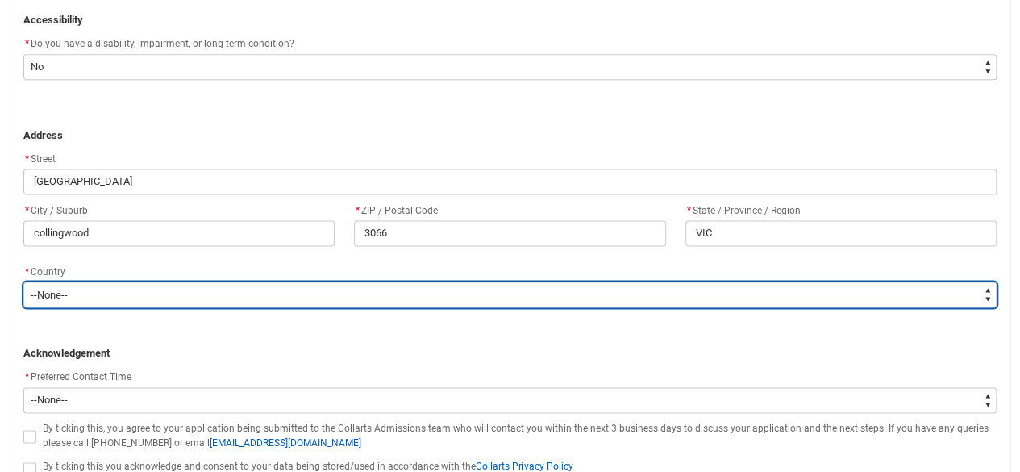
click at [263, 293] on select "--None-- [GEOGRAPHIC_DATA] ([GEOGRAPHIC_DATA]) [GEOGRAPHIC_DATA] [GEOGRAPHIC_DA…" at bounding box center [509, 294] width 973 height 26
click at [23, 281] on select "--None-- [GEOGRAPHIC_DATA] ([GEOGRAPHIC_DATA]) [GEOGRAPHIC_DATA] [GEOGRAPHIC_DA…" at bounding box center [509, 294] width 973 height 26
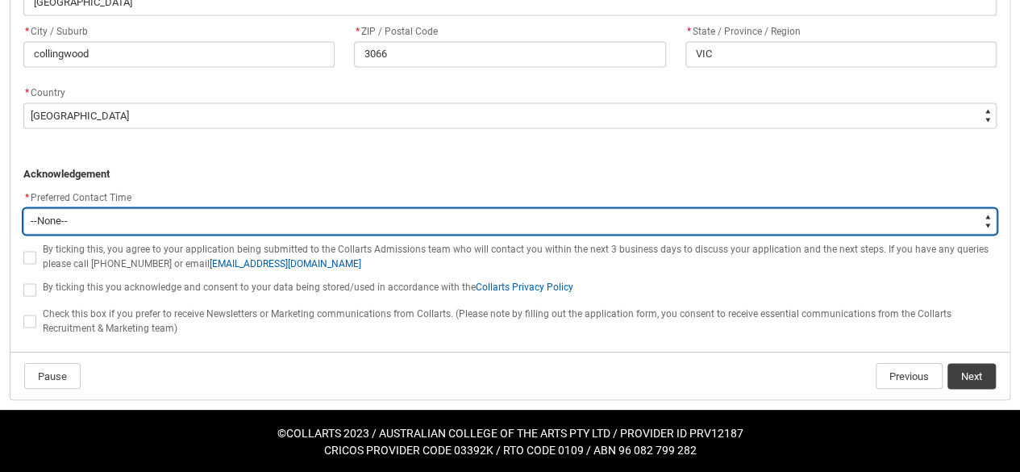
click at [126, 214] on select "--None-- Morning (9:00AM-12:00PM) Afternoon (12:00PM-5:00PM)" at bounding box center [509, 221] width 973 height 26
click at [23, 208] on select "--None-- Morning (9:00AM-12:00PM) Afternoon (12:00PM-5:00PM)" at bounding box center [509, 221] width 973 height 26
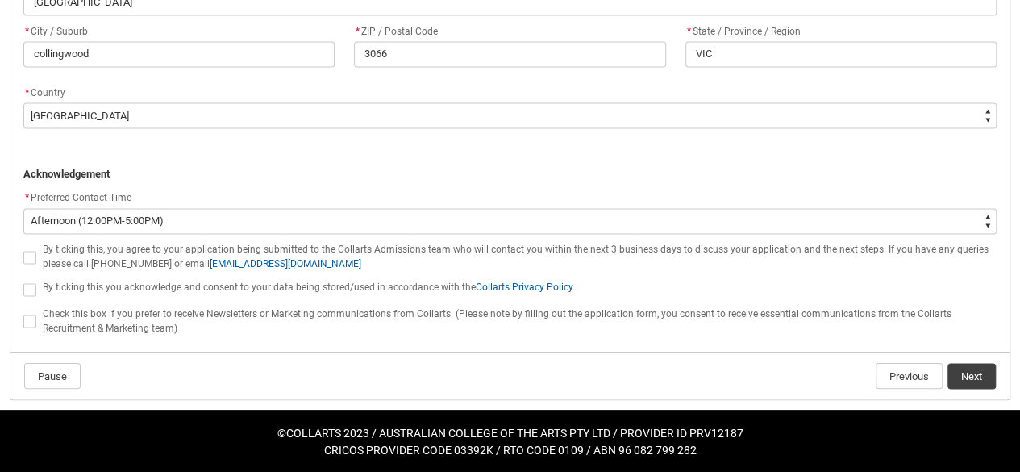
click at [310, 138] on p at bounding box center [509, 143] width 973 height 16
click at [24, 253] on span at bounding box center [29, 257] width 13 height 13
click at [23, 248] on input "By ticking this, you agree to your application being submitted to the Collarts …" at bounding box center [23, 248] width 1 height 1
click at [28, 291] on span at bounding box center [29, 289] width 13 height 13
click at [23, 281] on input "By ticking this you acknowledge and consent to your data being stored/used in a…" at bounding box center [23, 280] width 1 height 1
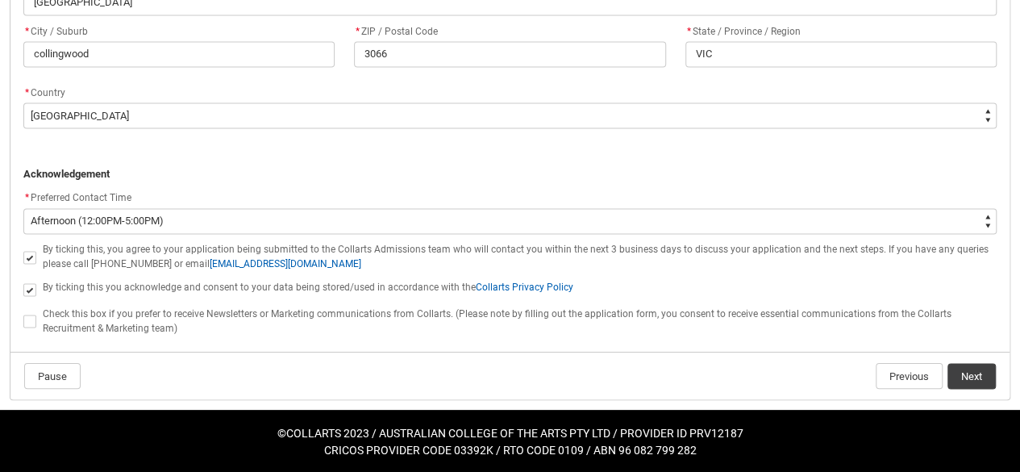
click at [28, 323] on span at bounding box center [29, 320] width 13 height 13
click at [23, 313] on input "Check this box if you prefer to receive Newsletters or Marketing communications…" at bounding box center [23, 312] width 1 height 1
click at [28, 322] on span at bounding box center [29, 320] width 13 height 13
click at [23, 313] on input "Check this box if you prefer to receive Newsletters or Marketing communications…" at bounding box center [23, 312] width 1 height 1
click at [489, 164] on p at bounding box center [509, 159] width 973 height 16
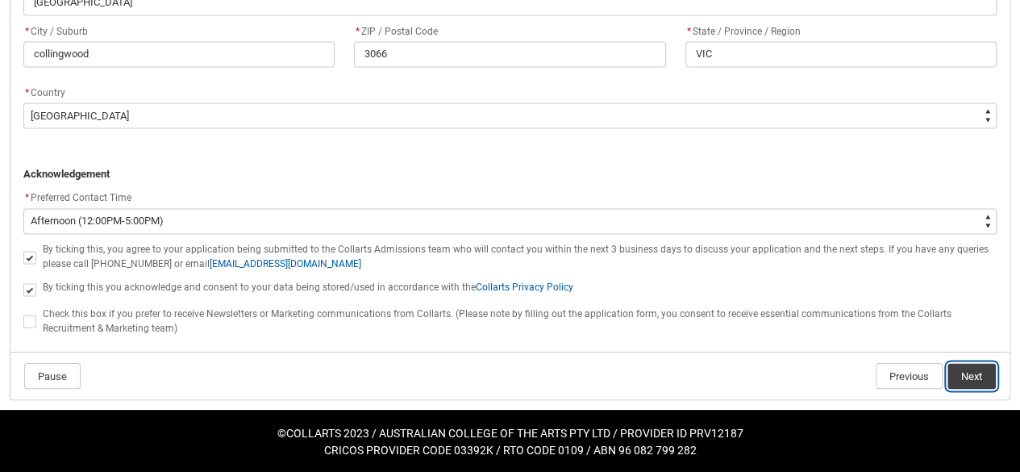
click at [971, 373] on button "Next" at bounding box center [971, 376] width 48 height 26
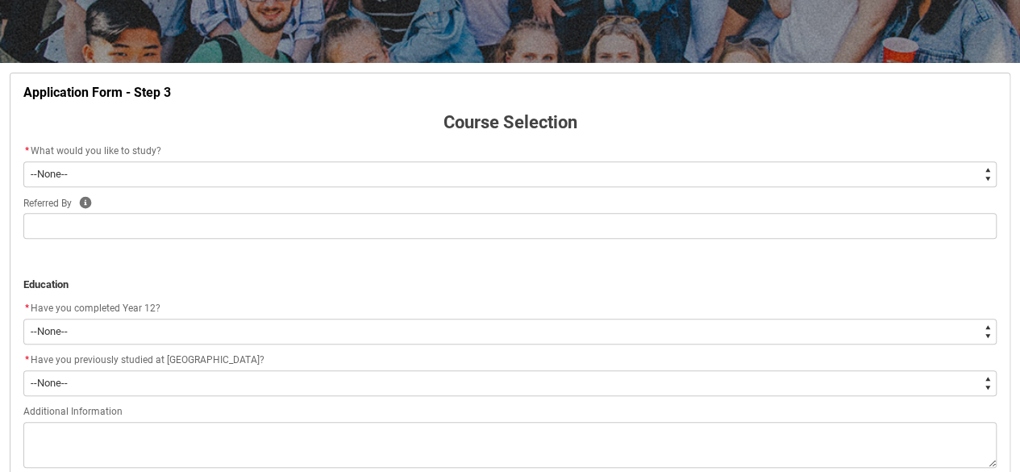
scroll to position [258, 0]
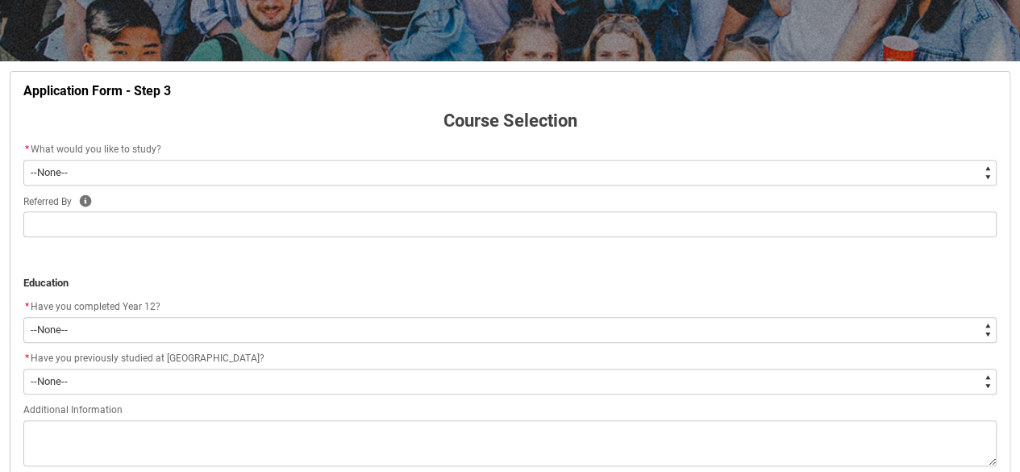
click at [613, 160] on select "--None-- Diploma Bachelor Post Graduate" at bounding box center [509, 173] width 973 height 26
click at [23, 160] on select "--None-- Diploma Bachelor Post Graduate" at bounding box center [509, 173] width 973 height 26
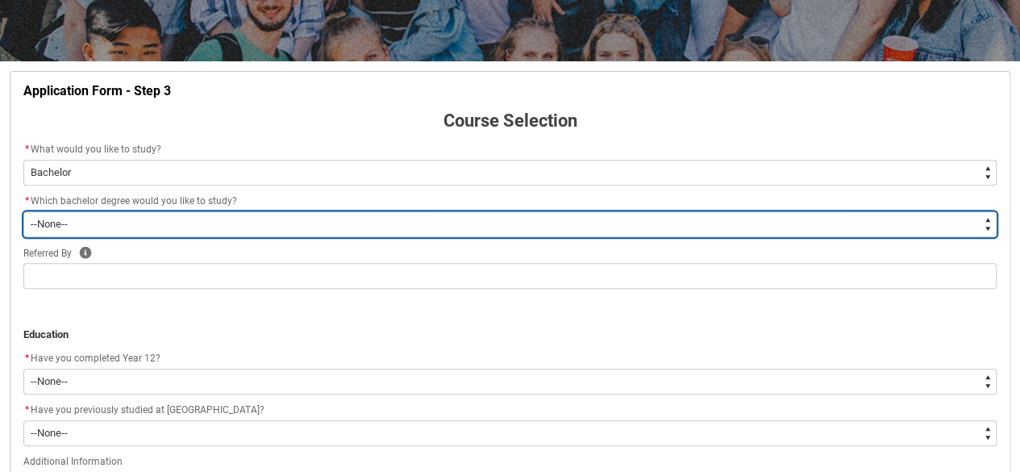
click at [418, 220] on select "--None-- Bachelor of 2D Animation Bachelor of Applied Business (Entertainment M…" at bounding box center [509, 224] width 973 height 26
click at [23, 211] on select "--None-- Bachelor of 2D Animation Bachelor of Applied Business (Entertainment M…" at bounding box center [509, 224] width 973 height 26
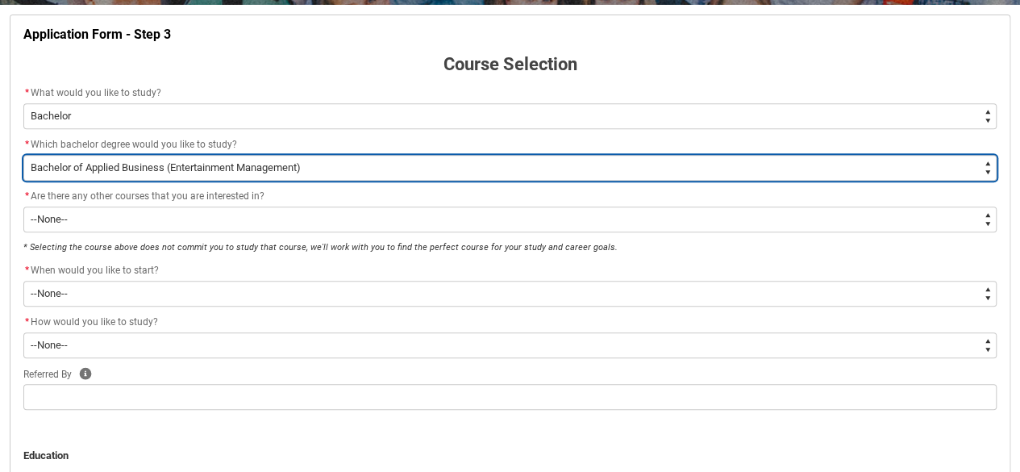
scroll to position [316, 0]
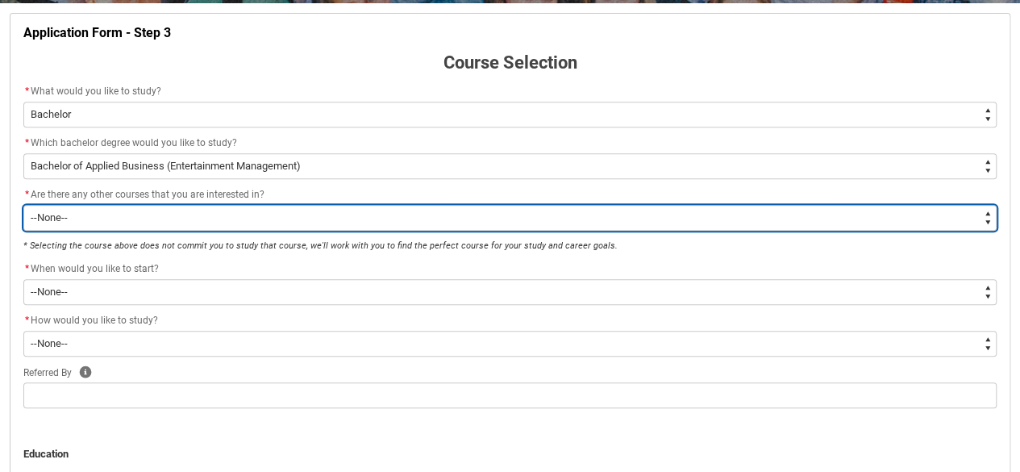
click at [205, 230] on select "--None-- Yes No" at bounding box center [509, 218] width 973 height 26
click at [23, 205] on select "--None-- Yes No" at bounding box center [509, 218] width 973 height 26
click at [243, 214] on select "--None-- Yes No" at bounding box center [509, 218] width 973 height 26
click at [23, 205] on select "--None-- Yes No" at bounding box center [509, 218] width 973 height 26
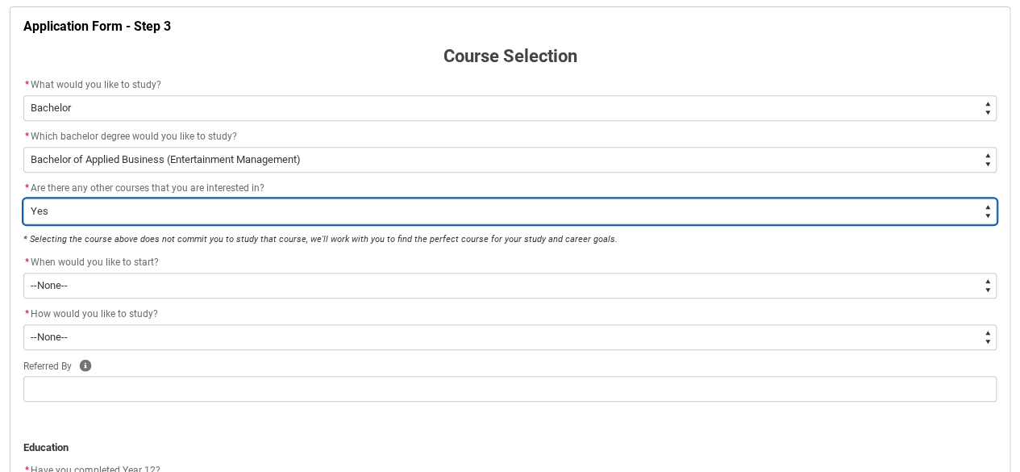
scroll to position [322, 0]
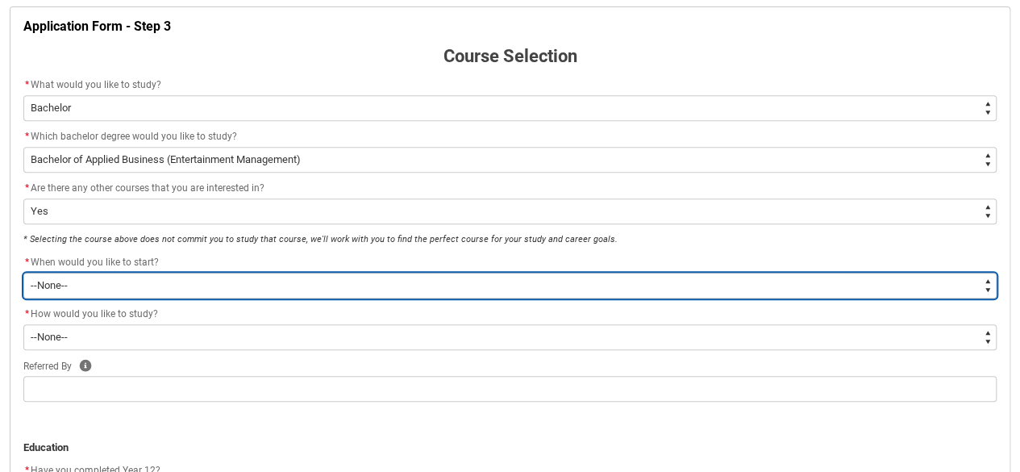
click at [246, 284] on select "--None-- Trimester 1 2026, starting [DATE]" at bounding box center [509, 286] width 973 height 26
click at [23, 273] on select "--None-- Trimester 1 2026, starting [DATE]" at bounding box center [509, 286] width 973 height 26
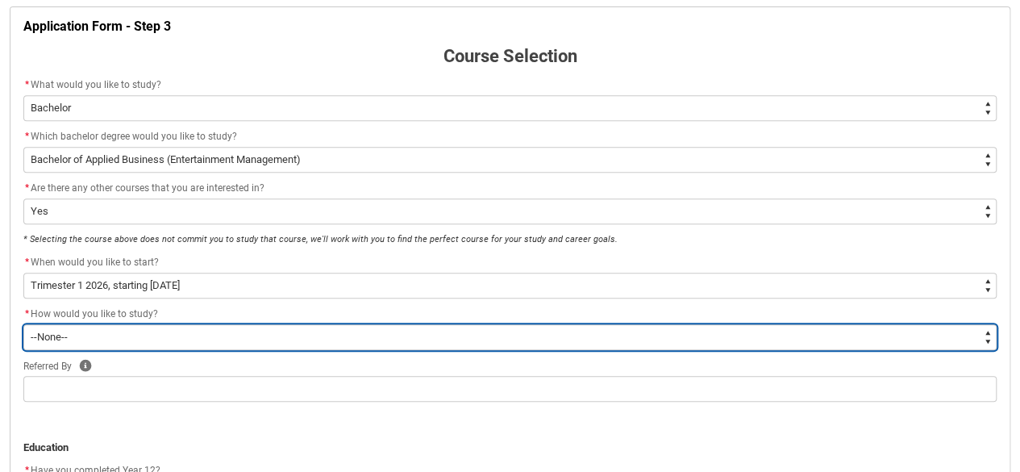
click at [220, 330] on select "--None-- On-campus Online" at bounding box center [509, 337] width 973 height 26
click at [23, 324] on select "--None-- On-campus Online" at bounding box center [509, 337] width 973 height 26
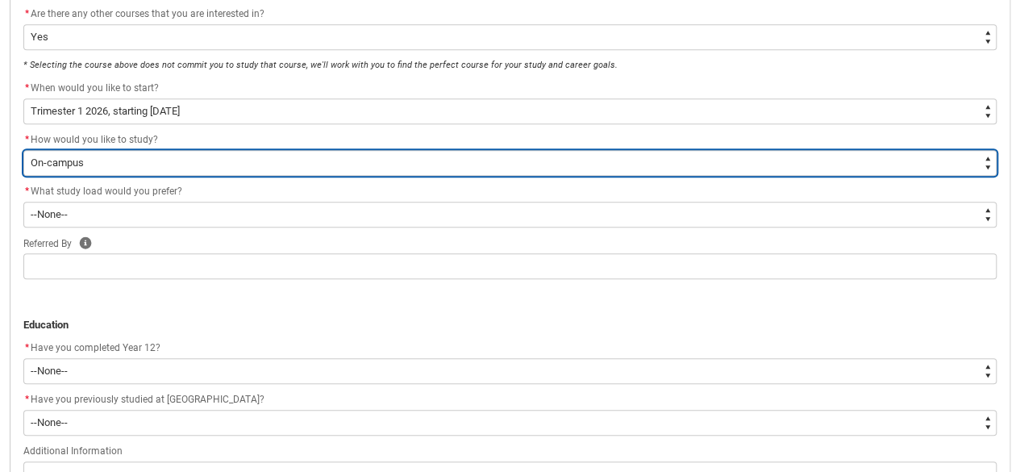
scroll to position [498, 0]
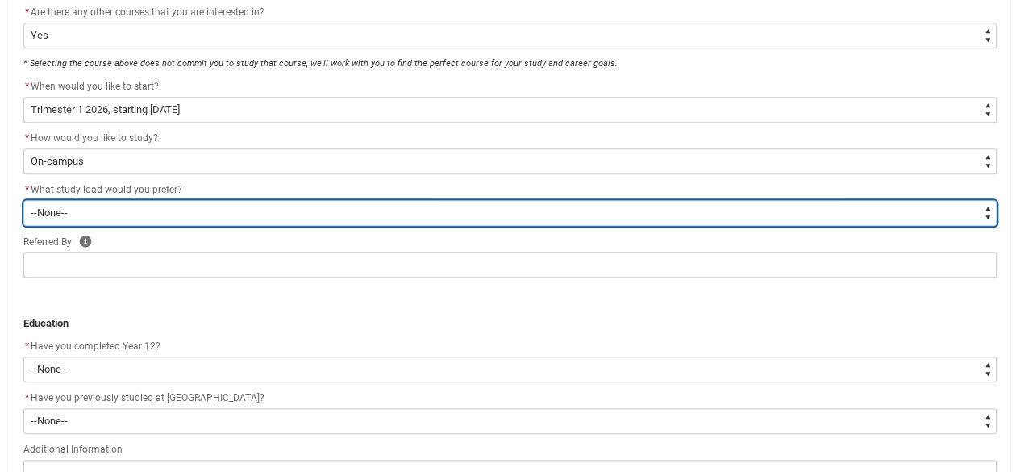
click at [206, 220] on select "--None-- Full-time Part-time" at bounding box center [509, 213] width 973 height 26
click at [23, 200] on select "--None-- Full-time Part-time" at bounding box center [509, 213] width 973 height 26
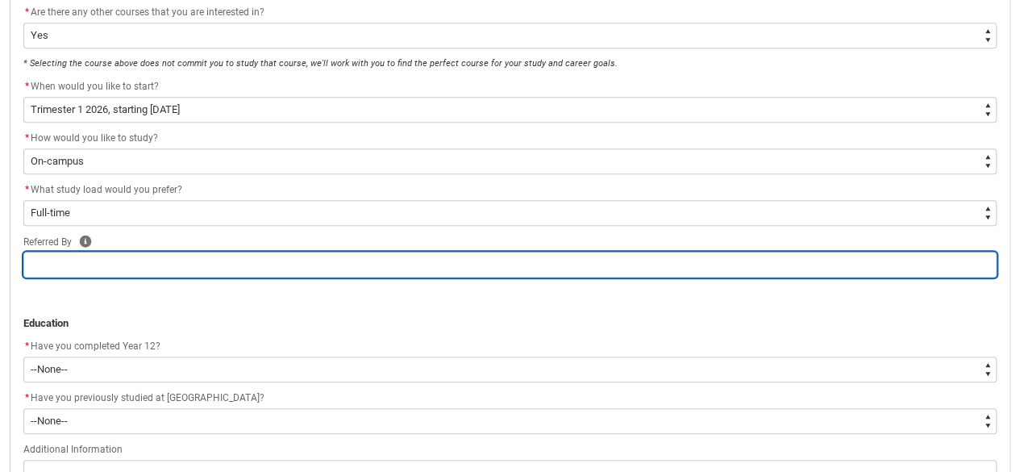
click at [151, 256] on input "text" at bounding box center [509, 265] width 973 height 26
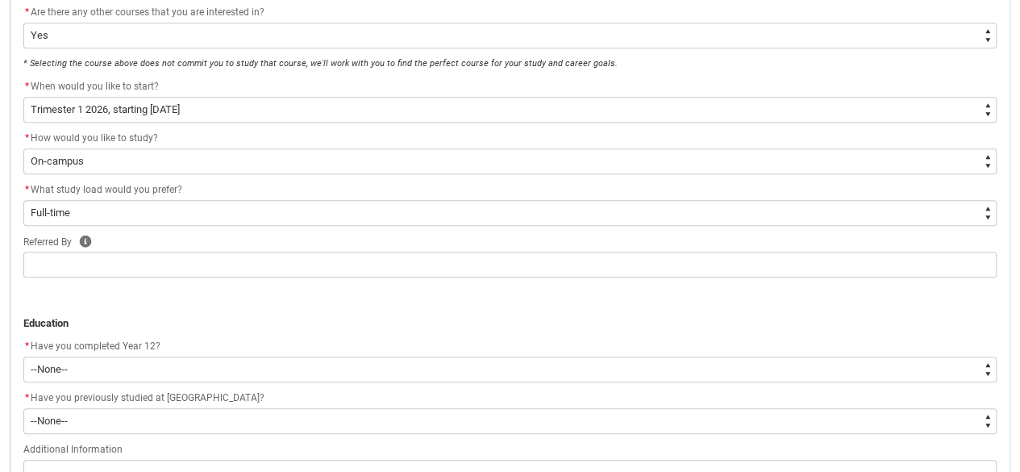
click at [316, 183] on div "* What study load would you prefer?" at bounding box center [509, 190] width 973 height 19
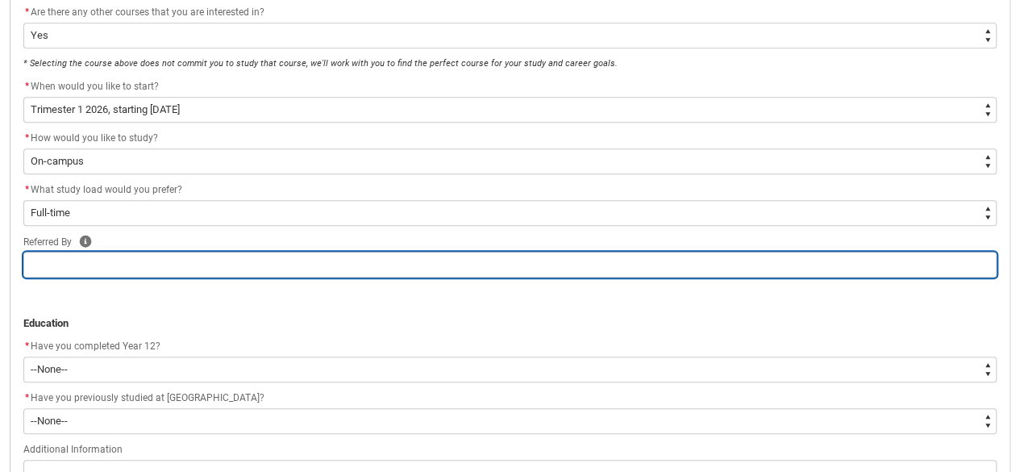
click at [189, 252] on input "text" at bounding box center [509, 265] width 973 height 26
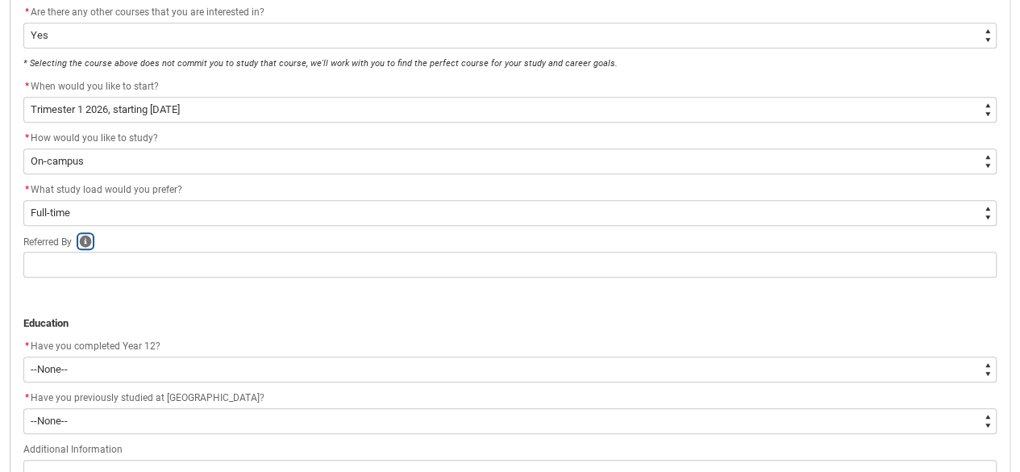
click at [84, 235] on icon "button" at bounding box center [86, 241] width 12 height 12
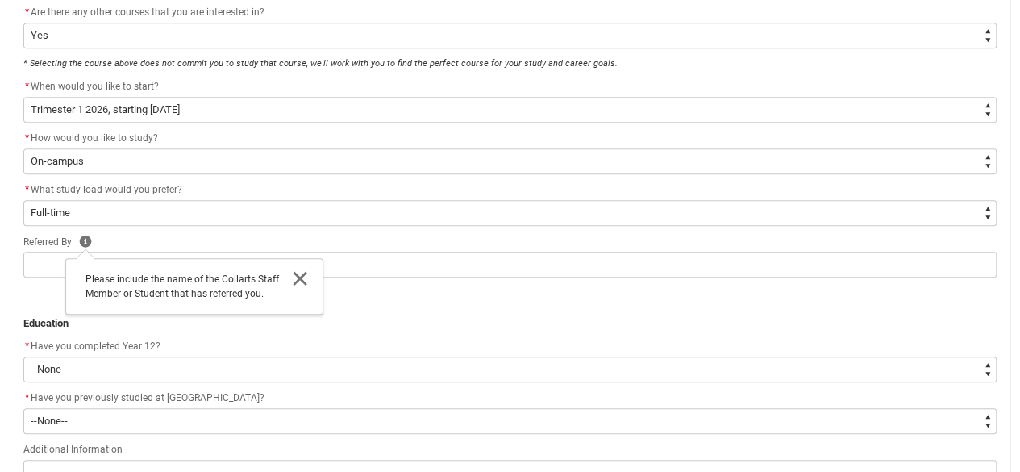
click at [299, 277] on icon at bounding box center [300, 278] width 14 height 14
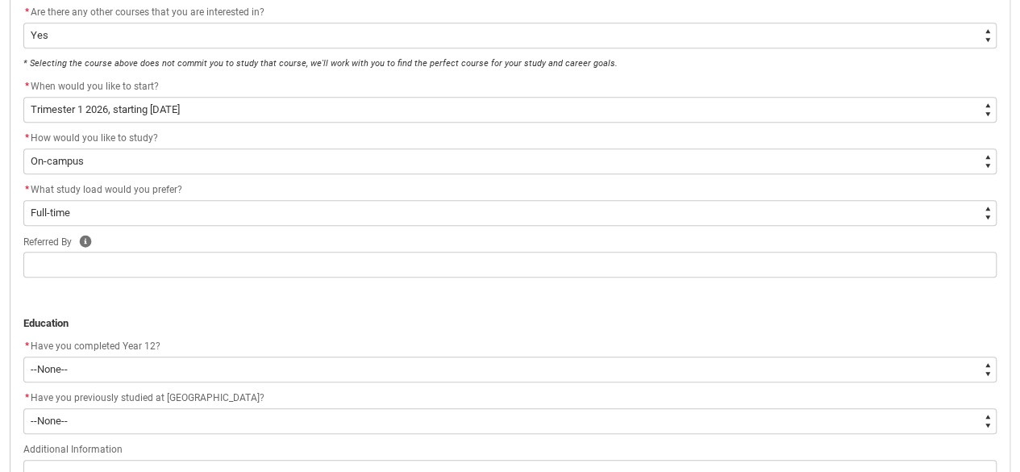
click at [249, 293] on p at bounding box center [509, 292] width 973 height 16
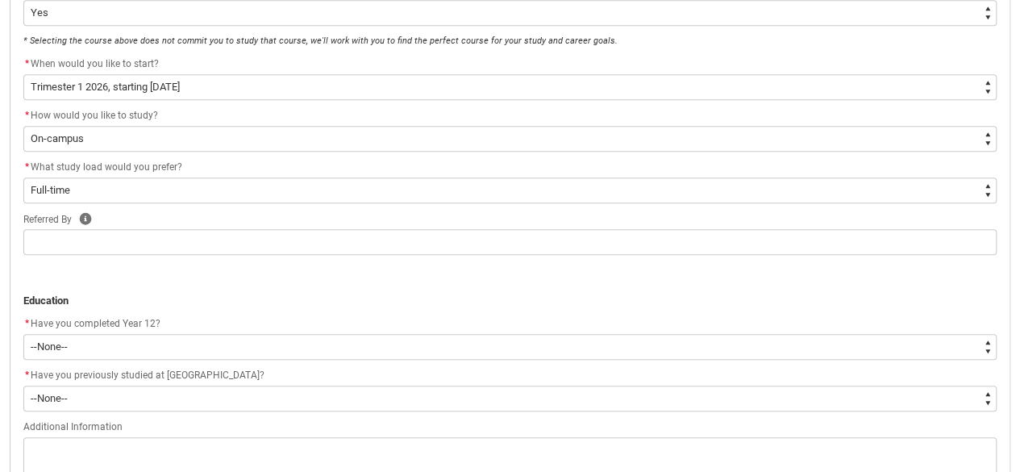
scroll to position [590, 0]
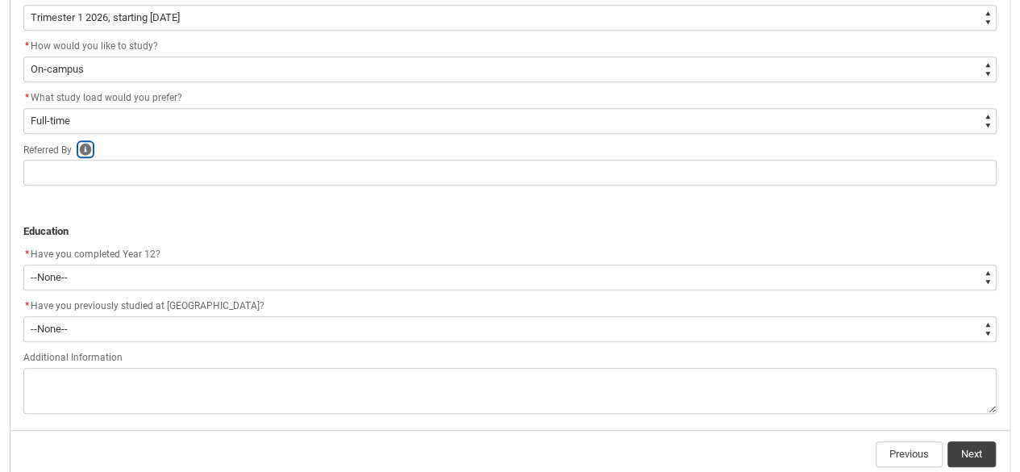
click at [85, 148] on icon "button" at bounding box center [85, 149] width 13 height 13
click at [303, 181] on icon at bounding box center [300, 186] width 14 height 14
click at [289, 206] on p at bounding box center [509, 200] width 973 height 16
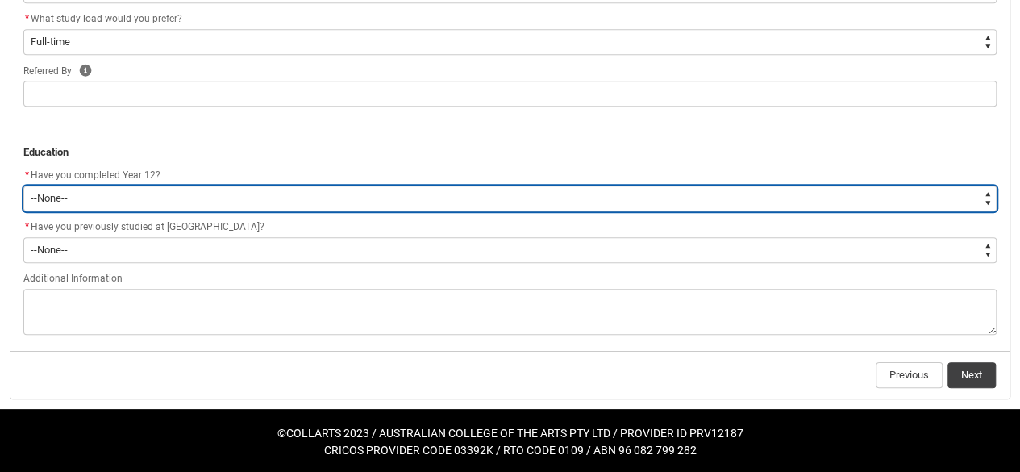
click at [236, 202] on select "--None-- Yes No Other" at bounding box center [509, 198] width 973 height 26
click at [23, 185] on select "--None-- Yes No Other" at bounding box center [509, 198] width 973 height 26
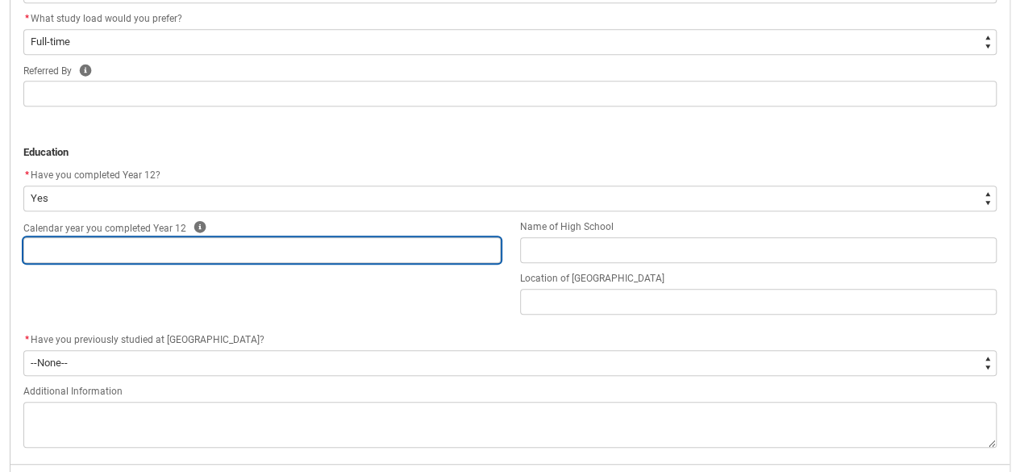
click at [213, 241] on input "text" at bounding box center [261, 250] width 477 height 26
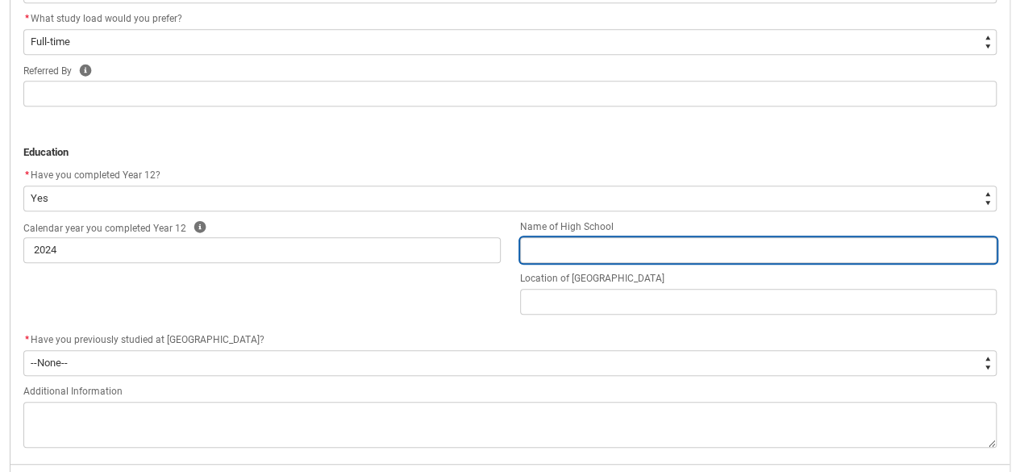
click at [547, 246] on input "text" at bounding box center [758, 250] width 477 height 26
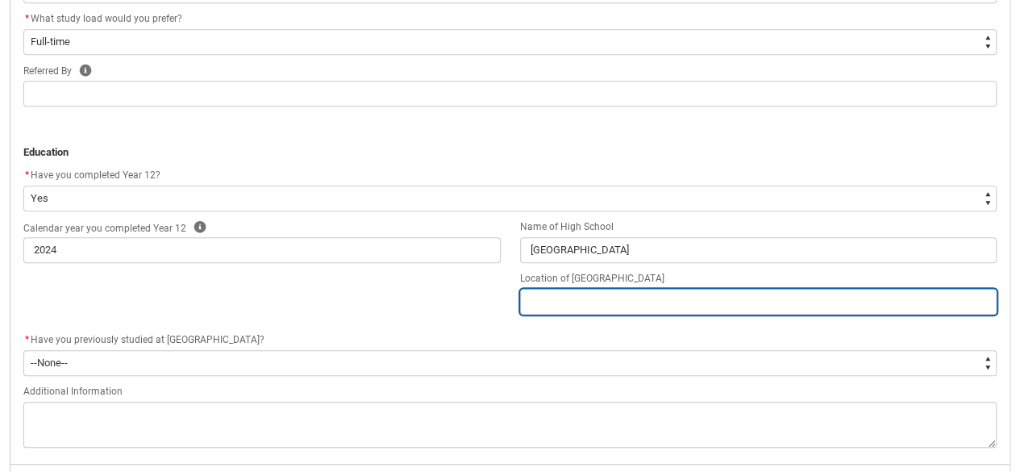
click at [554, 301] on input "text" at bounding box center [758, 302] width 477 height 26
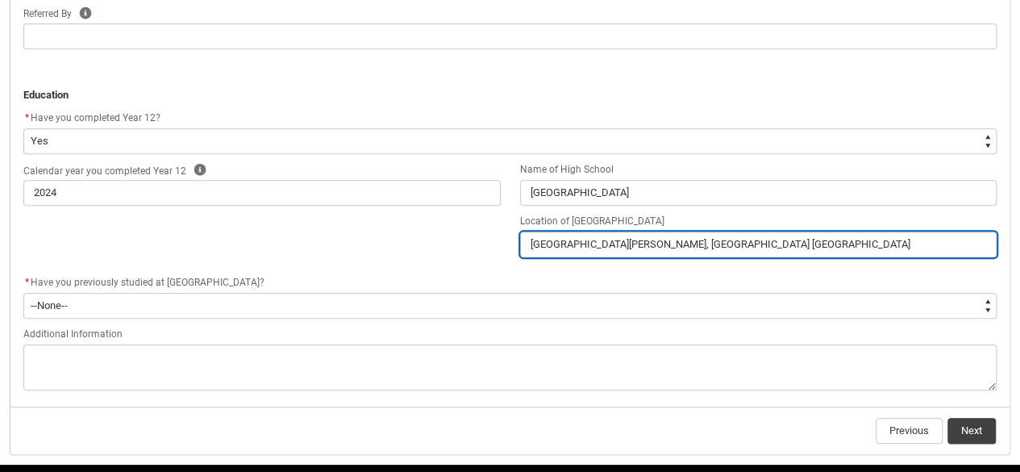
scroll to position [727, 0]
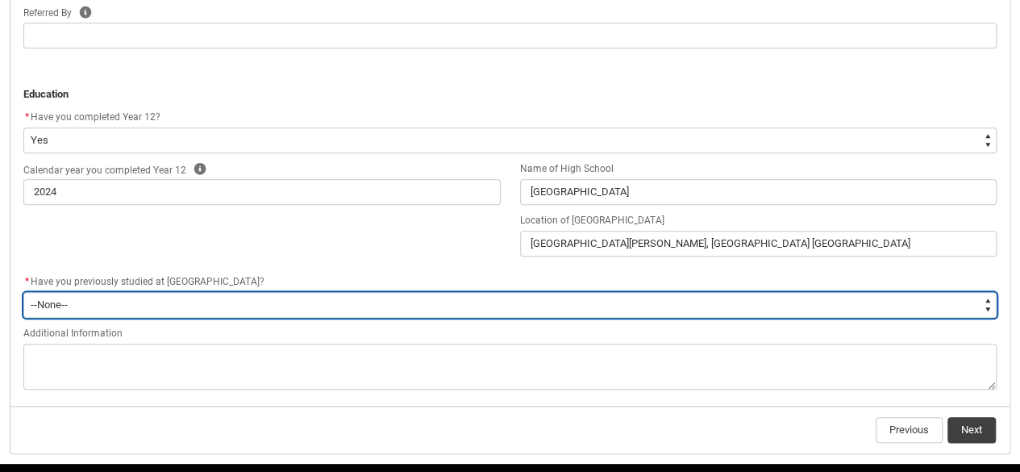
click at [264, 304] on select "--None-- Yes No" at bounding box center [509, 305] width 973 height 26
click at [23, 292] on select "--None-- Yes No" at bounding box center [509, 305] width 973 height 26
click at [234, 310] on select "--None-- Yes No" at bounding box center [509, 305] width 973 height 26
click at [23, 292] on select "--None-- Yes No" at bounding box center [509, 305] width 973 height 26
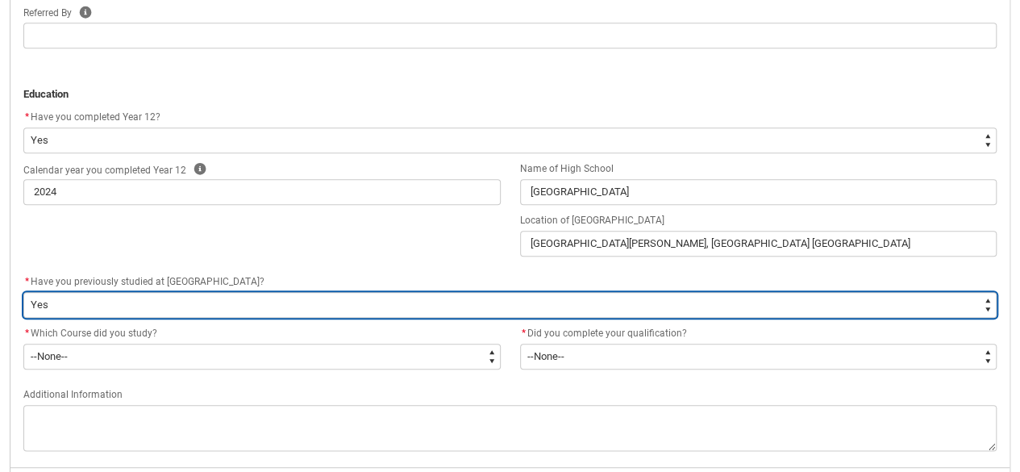
click at [229, 307] on select "--None-- Yes No" at bounding box center [509, 305] width 973 height 26
click at [241, 300] on select "--None-- Yes No" at bounding box center [509, 305] width 973 height 26
click at [241, 302] on select "--None-- Yes No" at bounding box center [509, 305] width 973 height 26
click at [23, 292] on select "--None-- Yes No" at bounding box center [509, 305] width 973 height 26
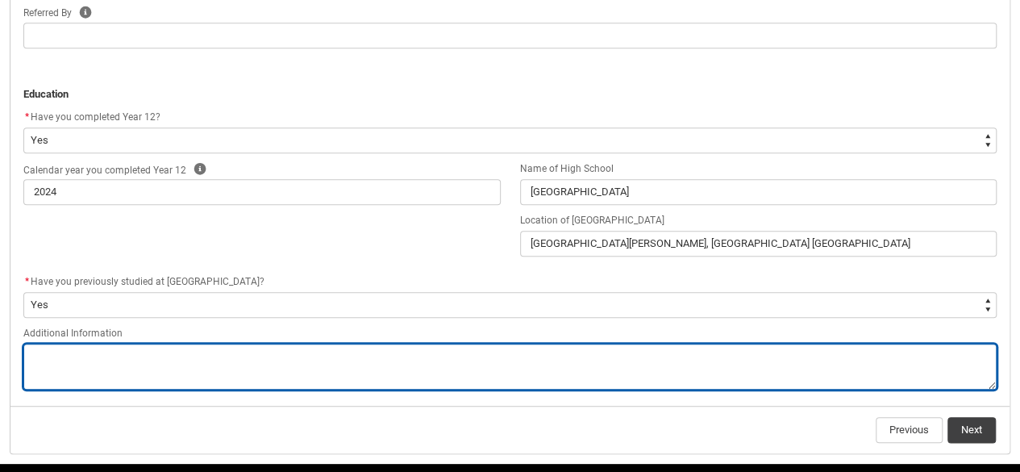
click at [231, 361] on textarea "Additional Information" at bounding box center [509, 366] width 973 height 46
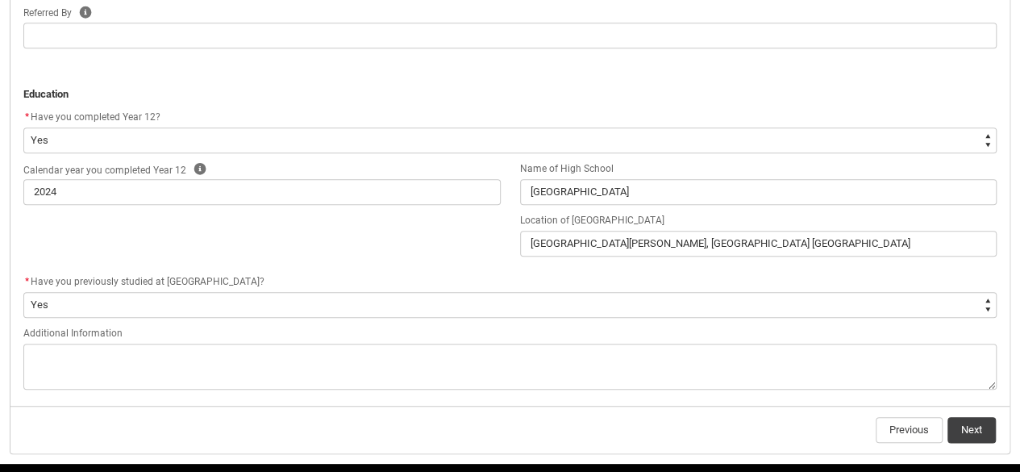
click at [351, 275] on div "* Have you previously studied at [GEOGRAPHIC_DATA]?" at bounding box center [509, 282] width 973 height 19
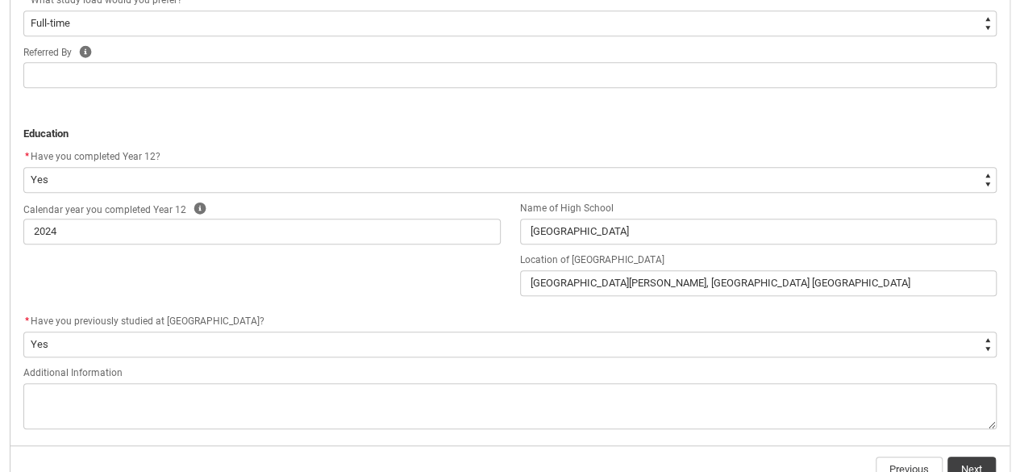
scroll to position [759, 0]
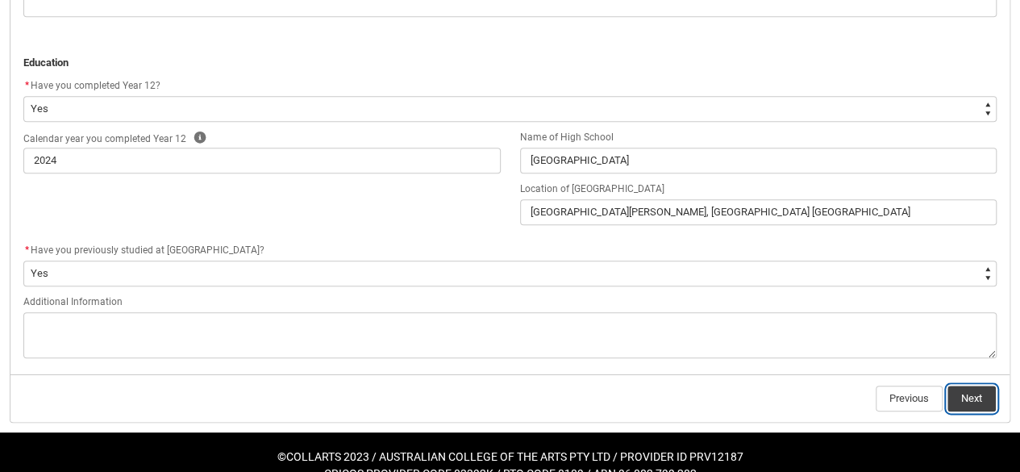
click at [967, 402] on button "Next" at bounding box center [971, 398] width 48 height 26
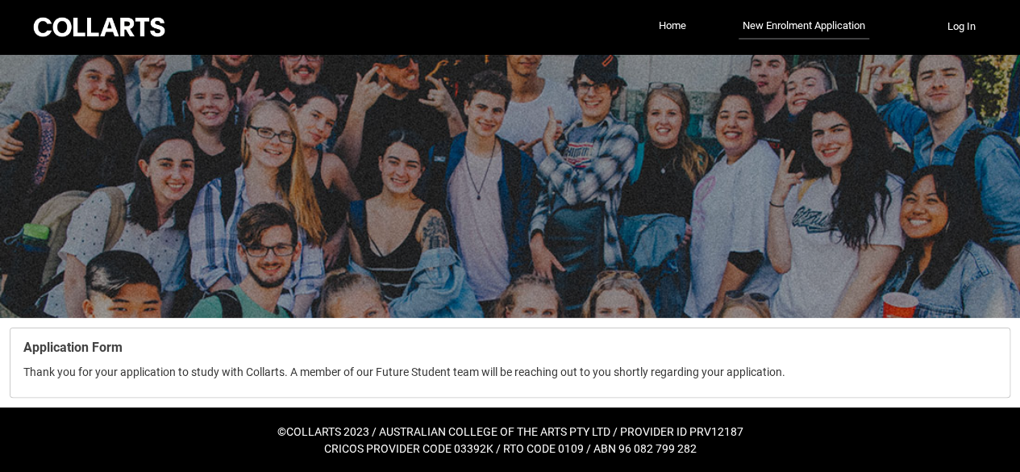
scroll to position [1, 0]
